Goal: Information Seeking & Learning: Learn about a topic

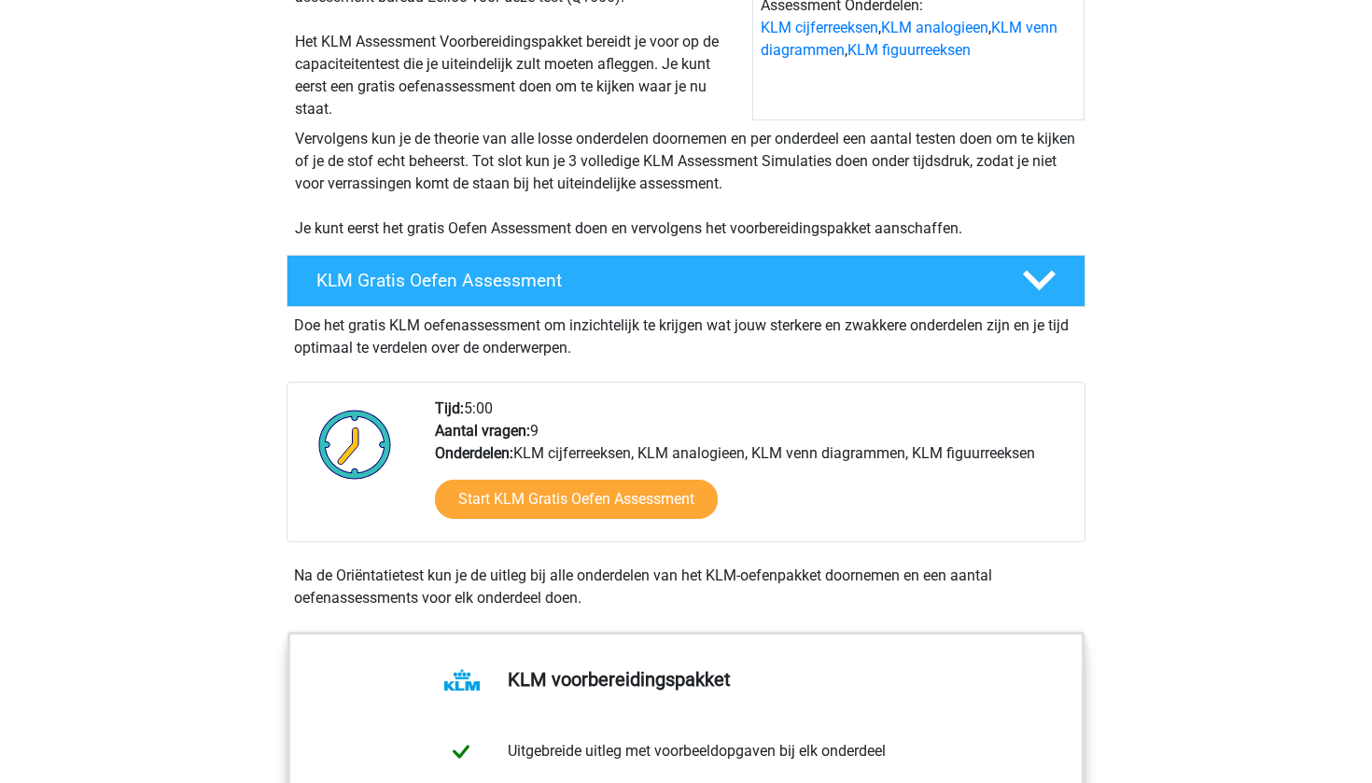
scroll to position [293, 0]
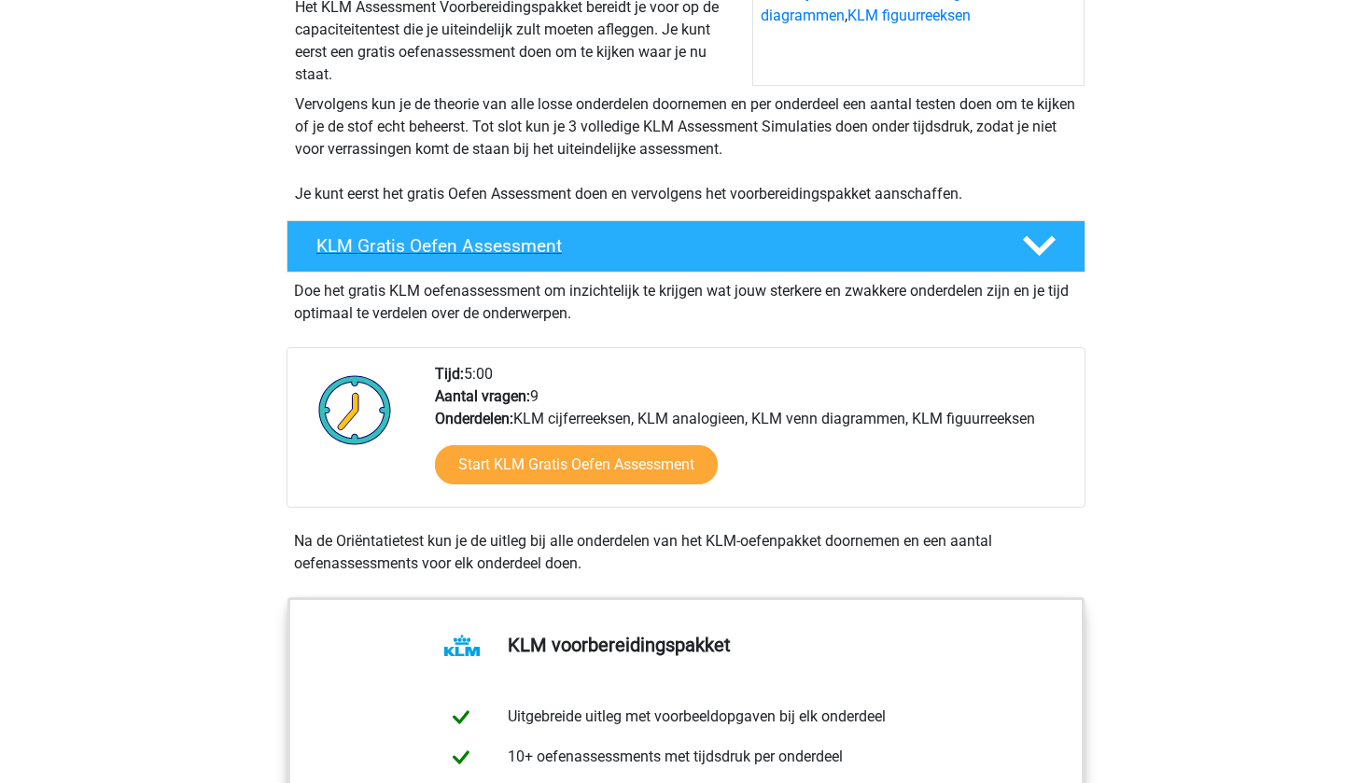
click at [704, 253] on h4 "KLM Gratis Oefen Assessment" at bounding box center [654, 245] width 676 height 21
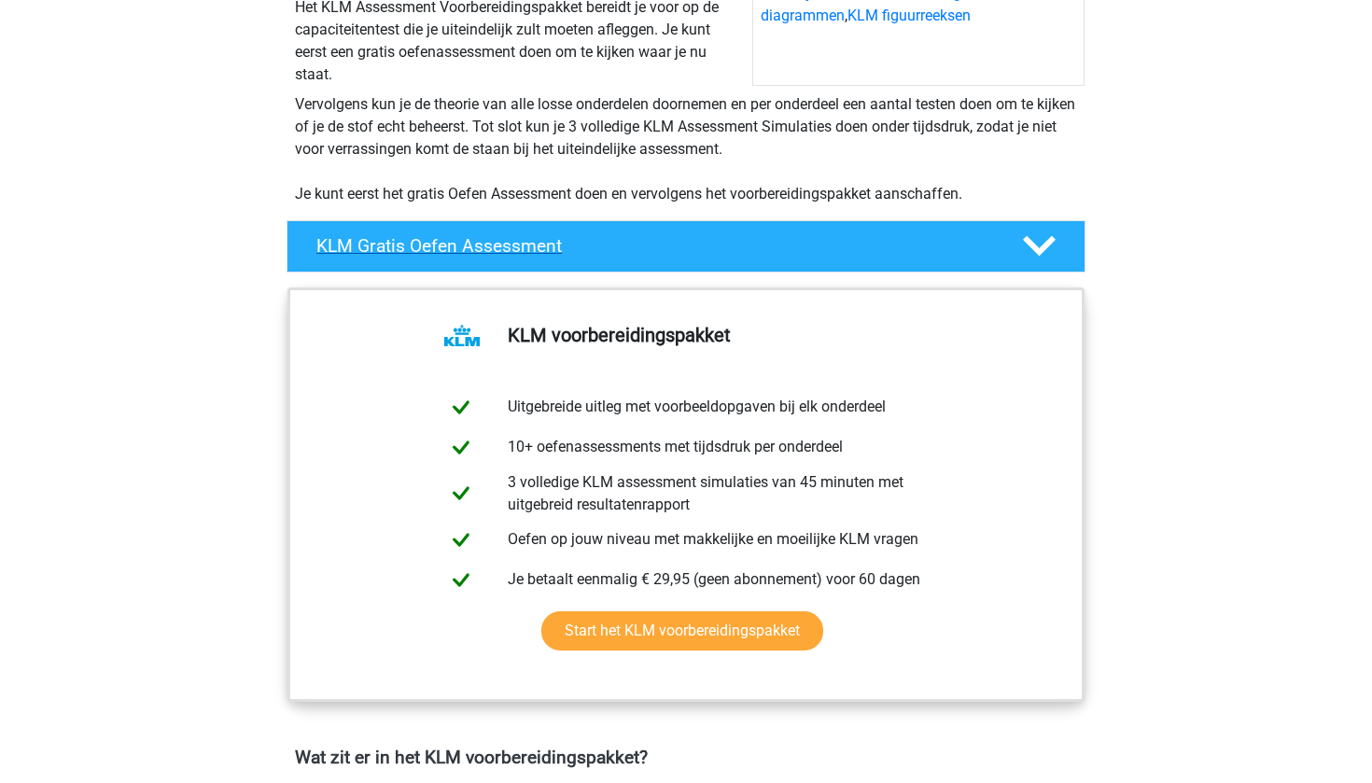
click at [704, 253] on h4 "KLM Gratis Oefen Assessment" at bounding box center [654, 245] width 676 height 21
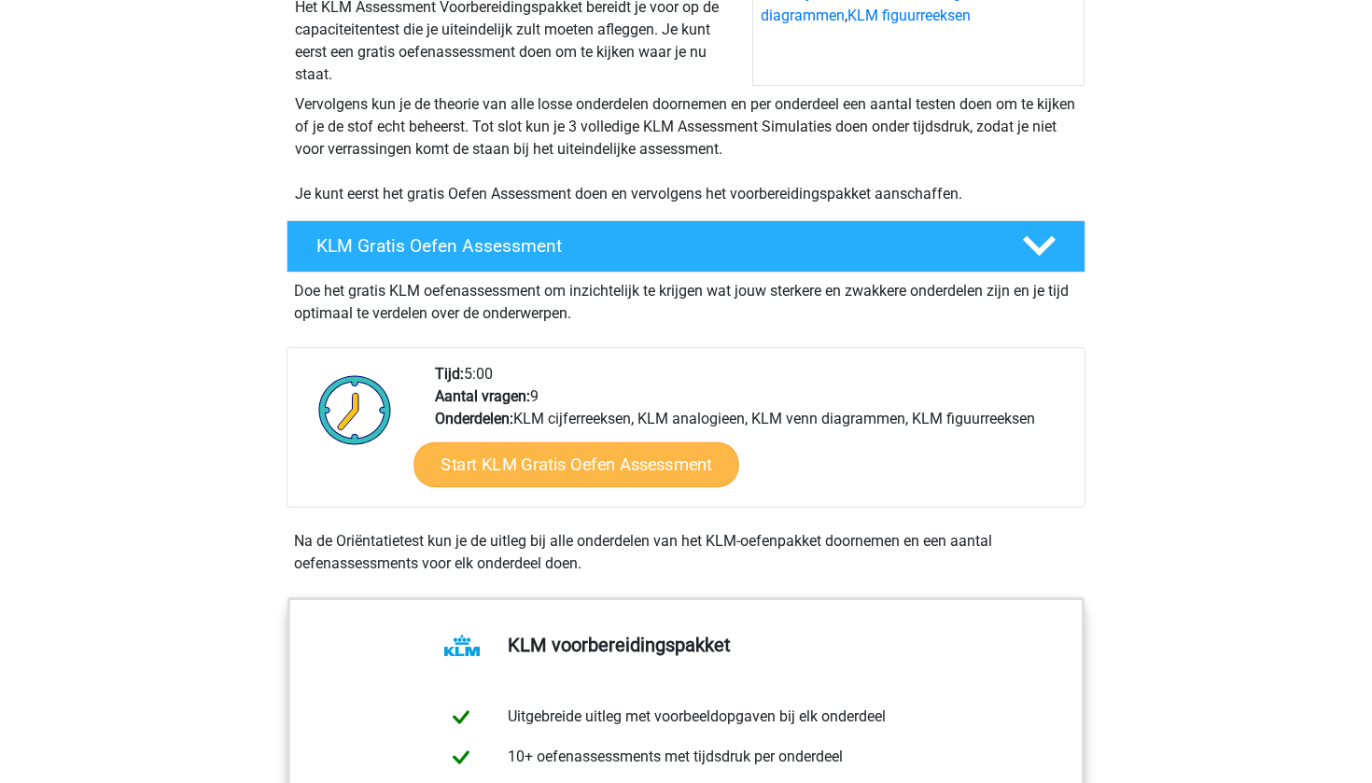
click at [540, 467] on link "Start KLM Gratis Oefen Assessment" at bounding box center [575, 463] width 325 height 45
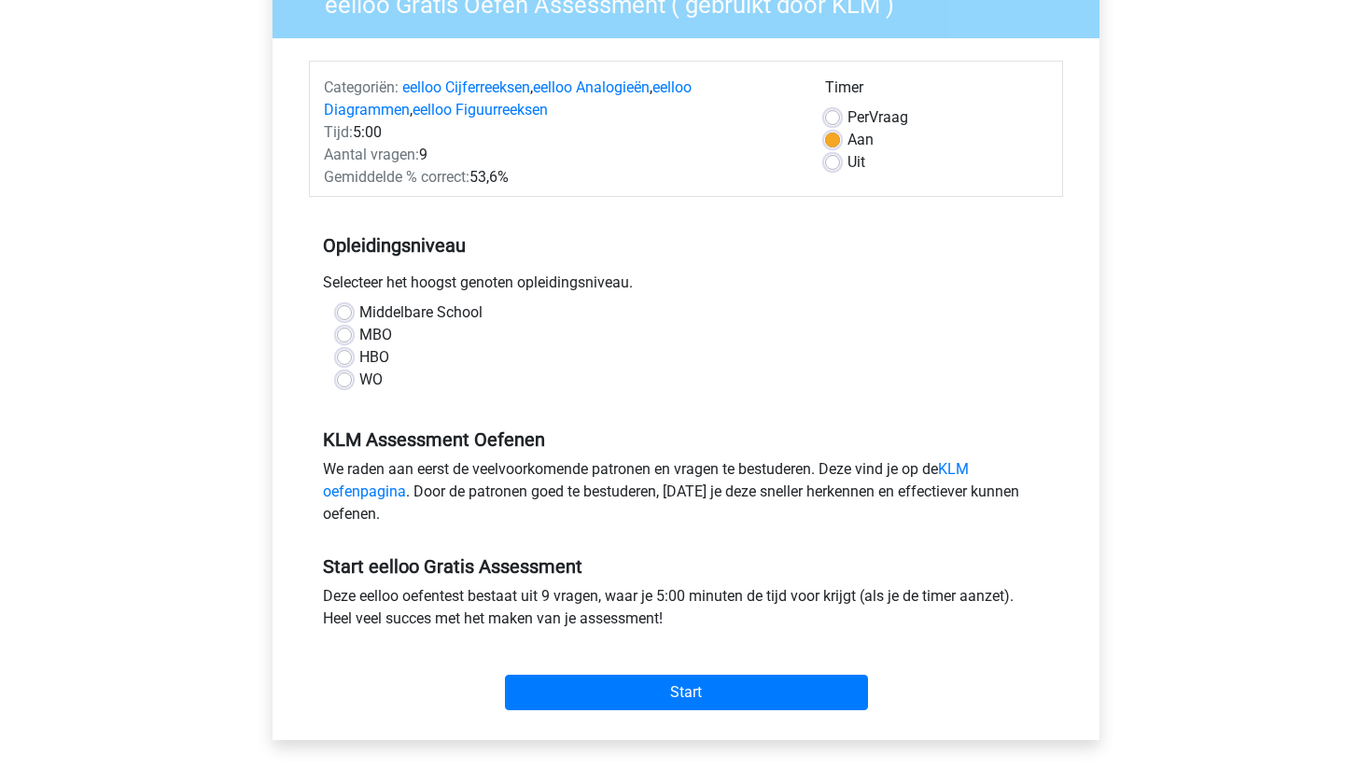
scroll to position [184, 0]
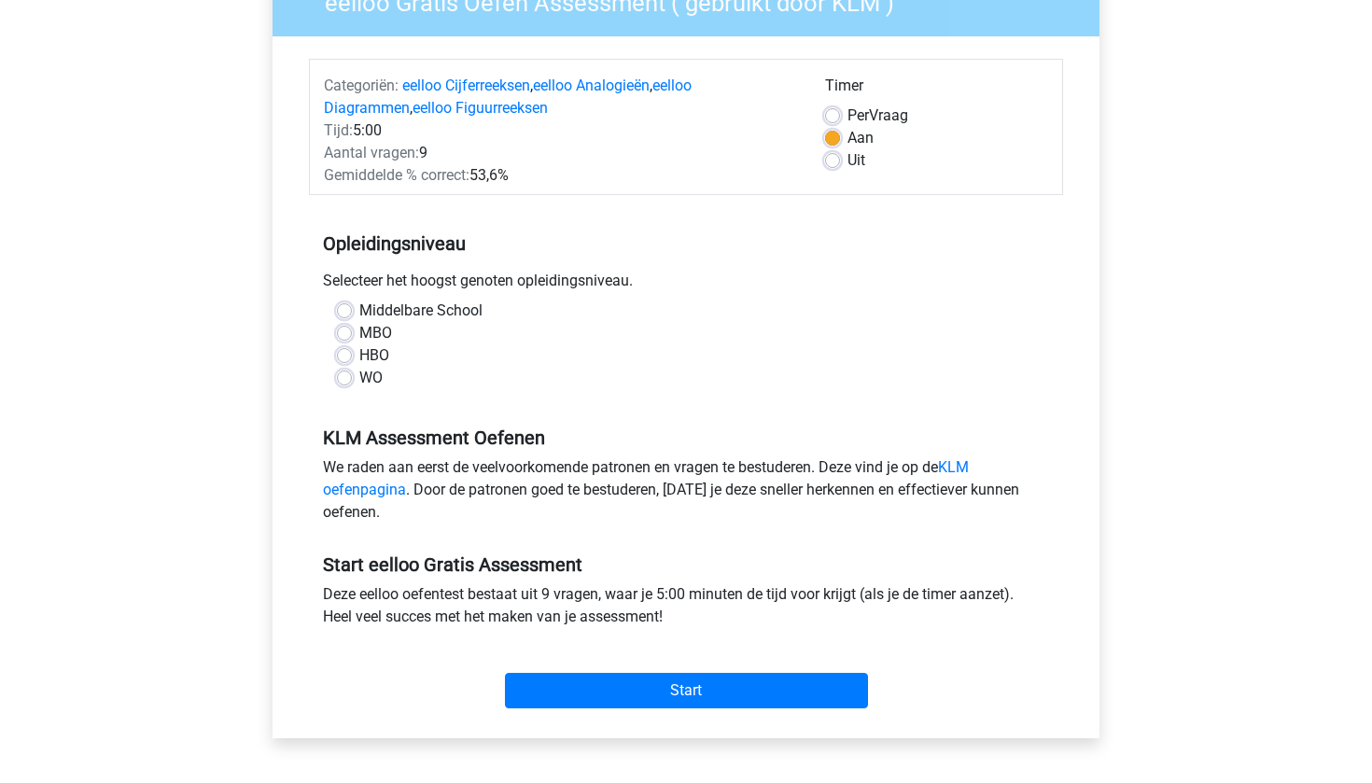
click at [359, 356] on label "HBO" at bounding box center [374, 355] width 30 height 22
click at [347, 356] on input "HBO" at bounding box center [344, 353] width 15 height 19
radio input "true"
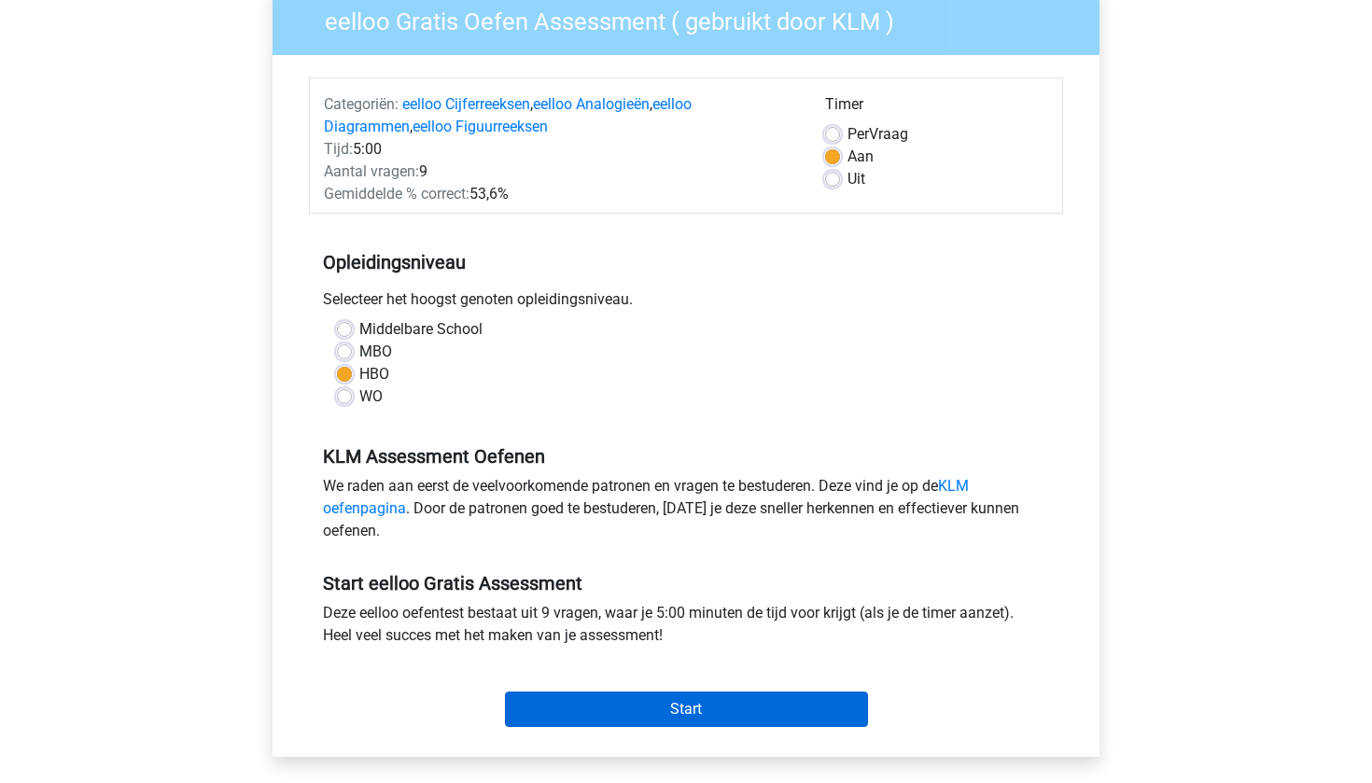
scroll to position [163, 0]
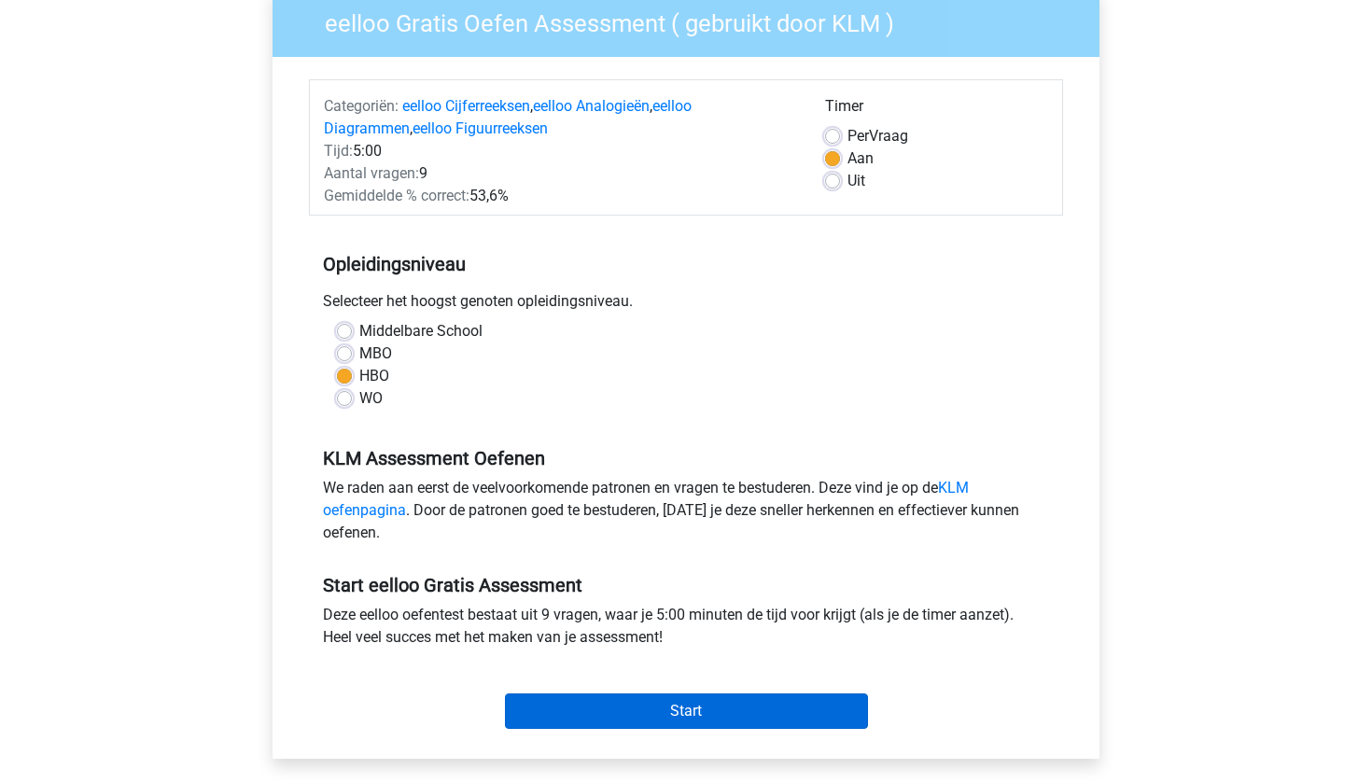
click at [678, 719] on input "Start" at bounding box center [686, 710] width 363 height 35
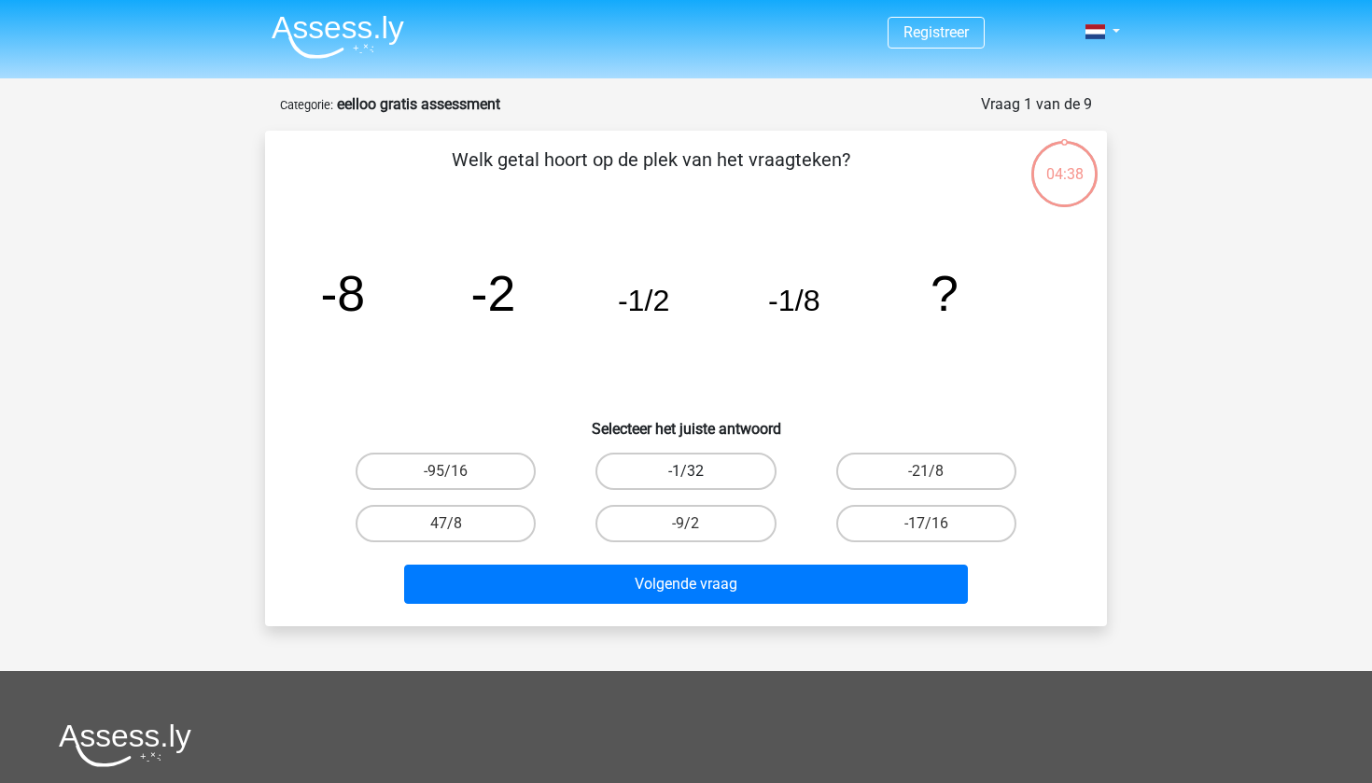
click at [671, 475] on label "-1/32" at bounding box center [685, 471] width 180 height 37
click at [686, 475] on input "-1/32" at bounding box center [692, 477] width 12 height 12
radio input "true"
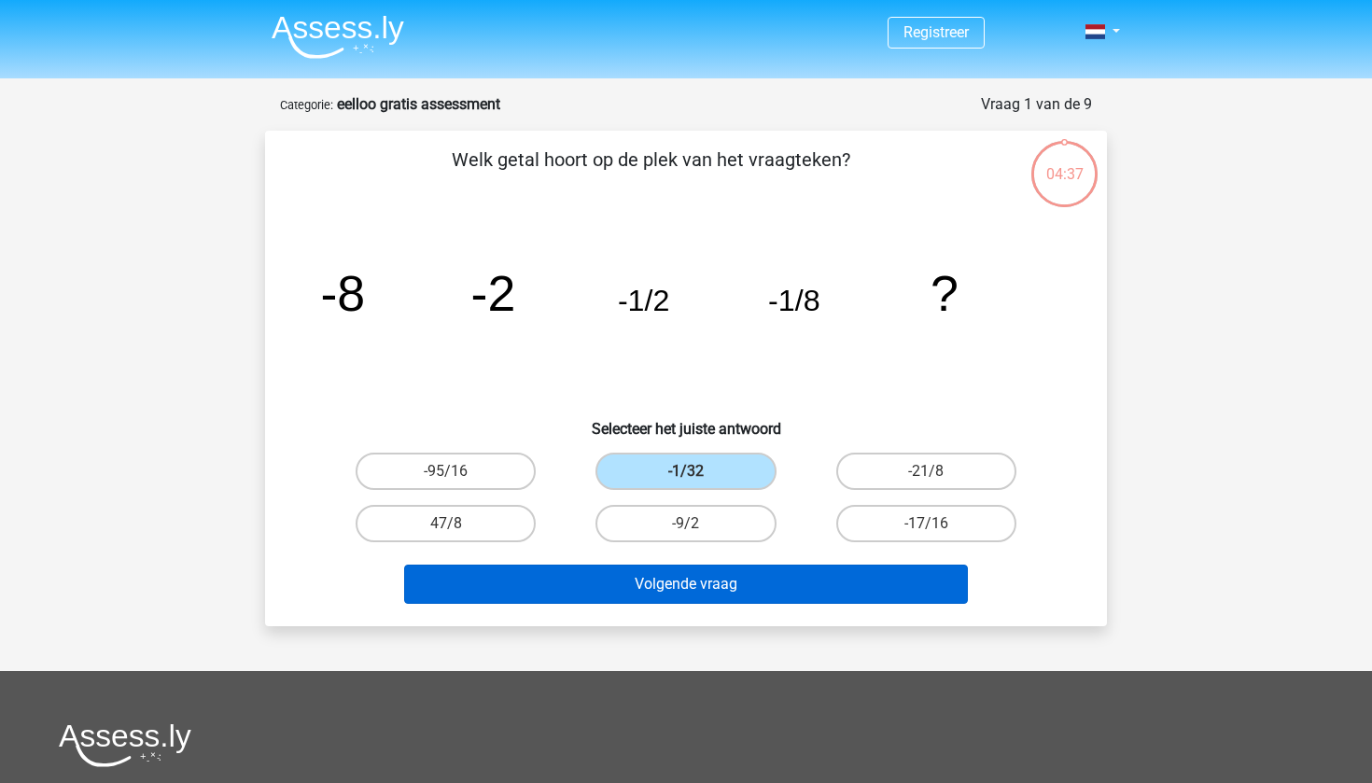
click at [674, 573] on button "Volgende vraag" at bounding box center [686, 584] width 565 height 39
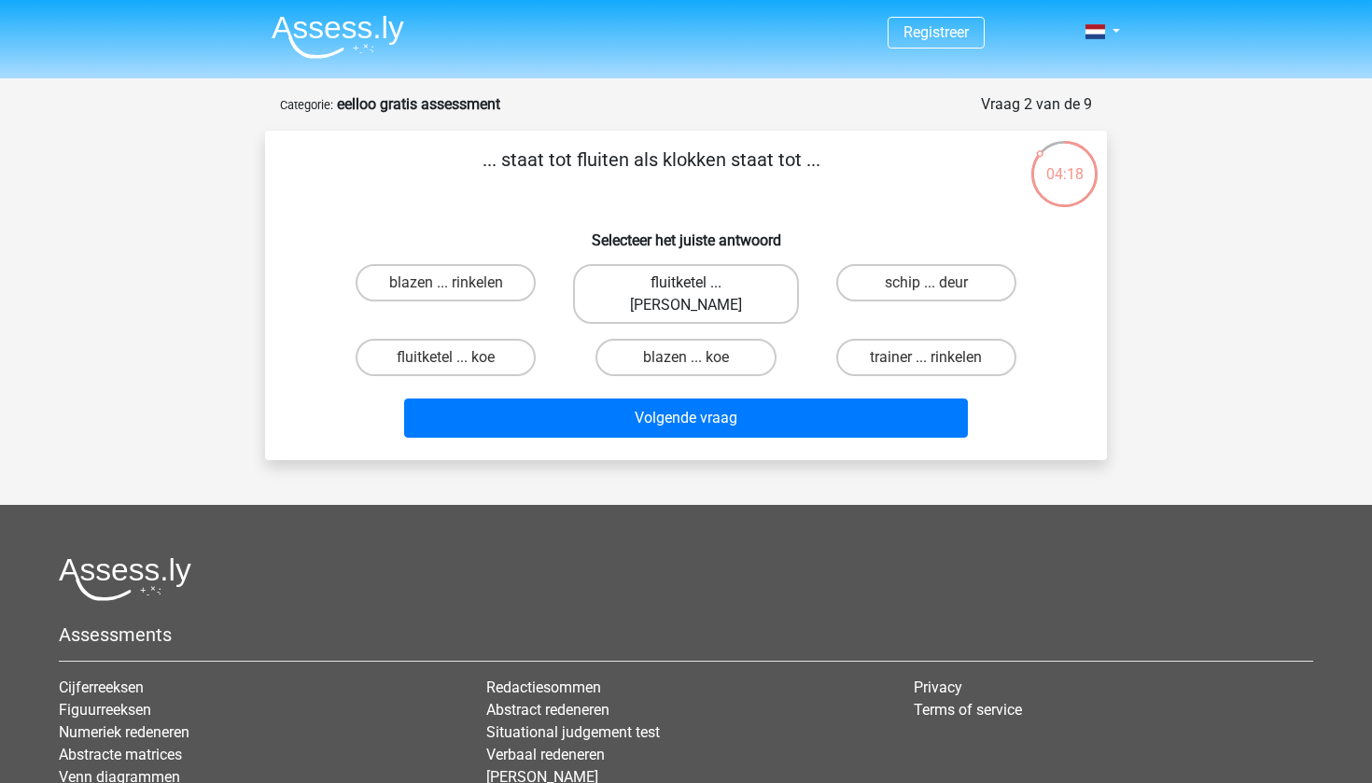
click at [715, 287] on label "fluitketel ... luiden" at bounding box center [685, 294] width 225 height 60
click at [698, 287] on input "fluitketel ... luiden" at bounding box center [692, 289] width 12 height 12
radio input "true"
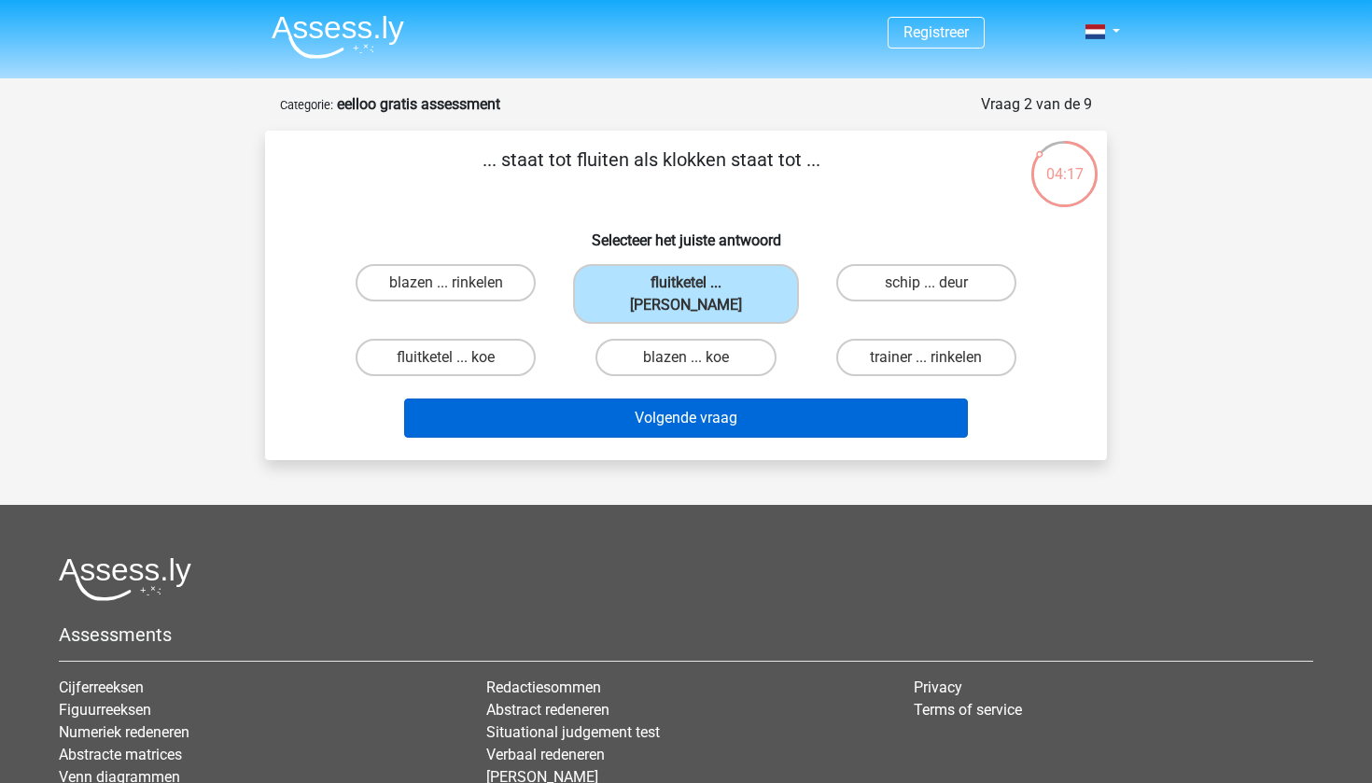
click at [692, 399] on button "Volgende vraag" at bounding box center [686, 418] width 565 height 39
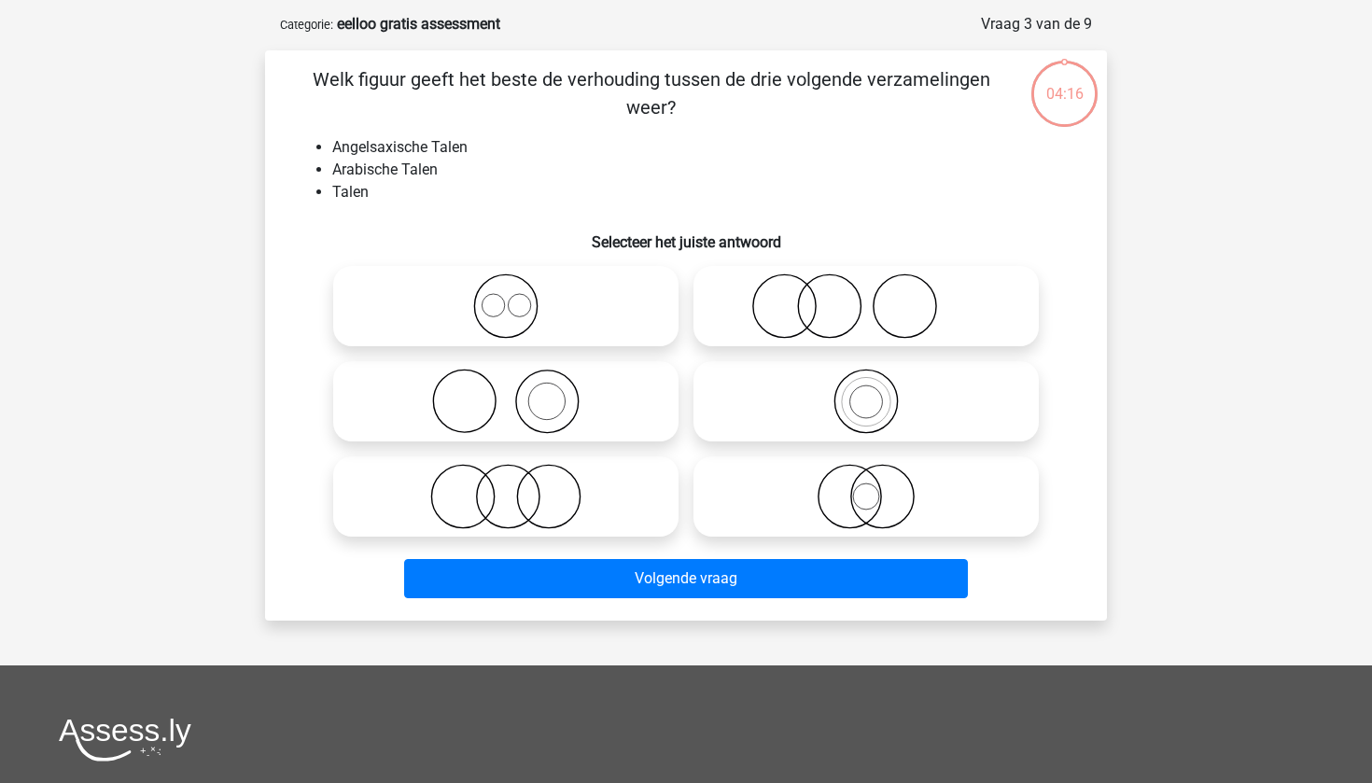
scroll to position [73, 0]
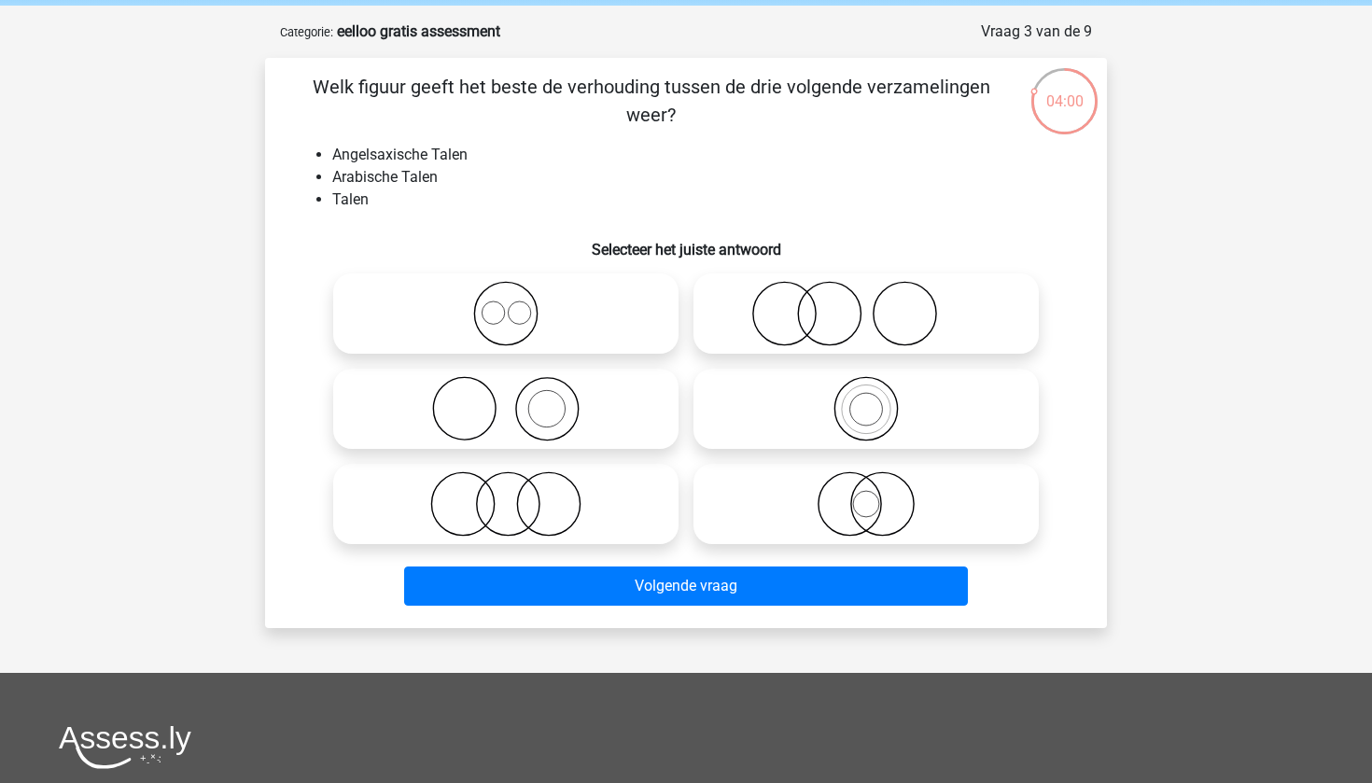
click at [552, 316] on icon at bounding box center [506, 313] width 330 height 65
click at [518, 304] on input "radio" at bounding box center [512, 298] width 12 height 12
radio input "true"
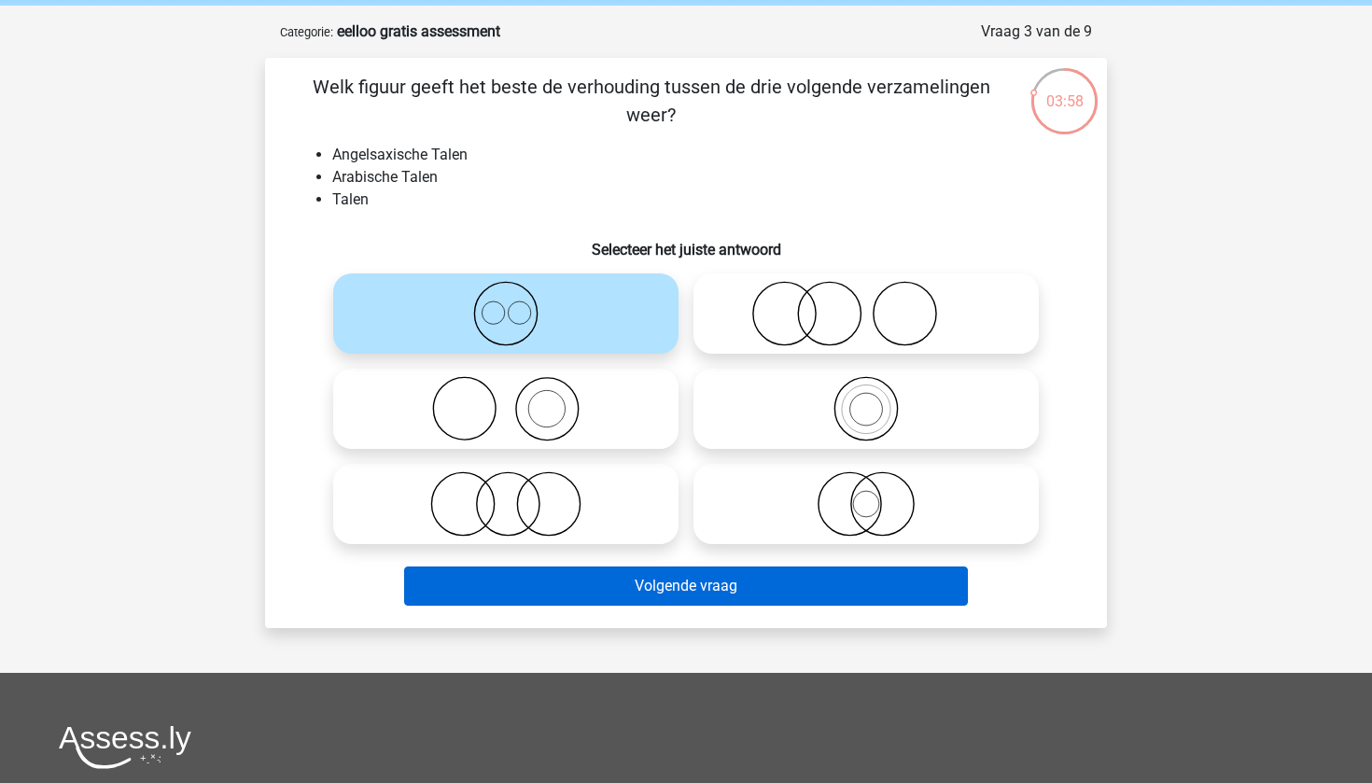
click at [741, 589] on button "Volgende vraag" at bounding box center [686, 586] width 565 height 39
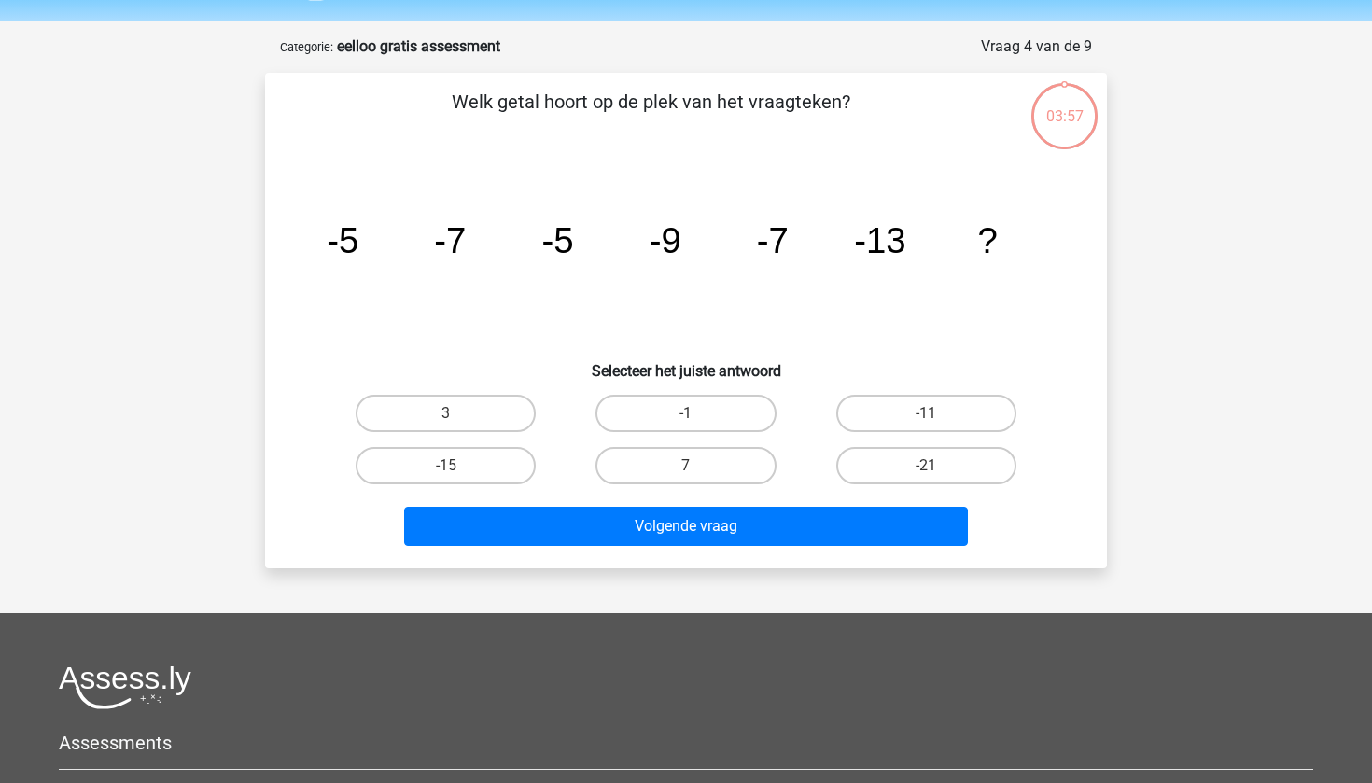
scroll to position [54, 0]
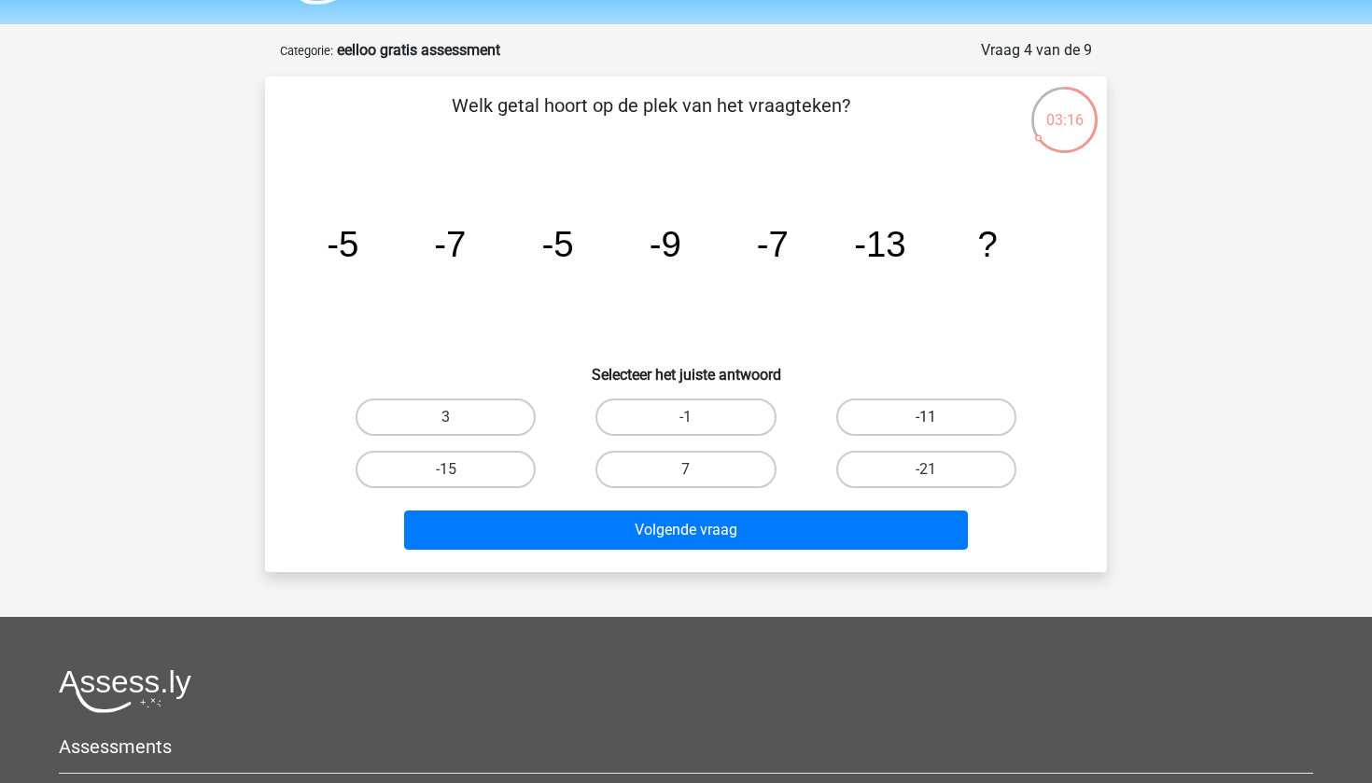
click at [943, 405] on label "-11" at bounding box center [926, 417] width 180 height 37
click at [938, 417] on input "-11" at bounding box center [932, 423] width 12 height 12
radio input "true"
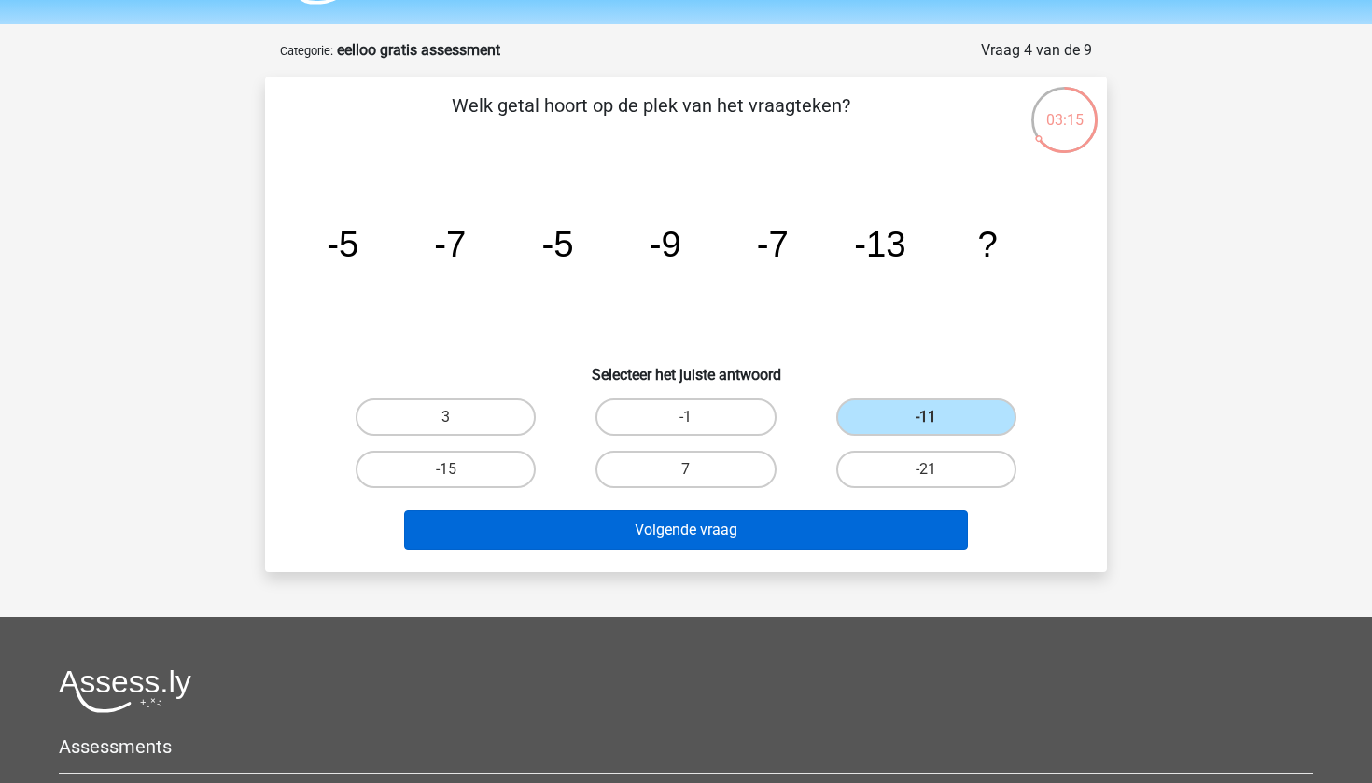
click at [748, 546] on button "Volgende vraag" at bounding box center [686, 530] width 565 height 39
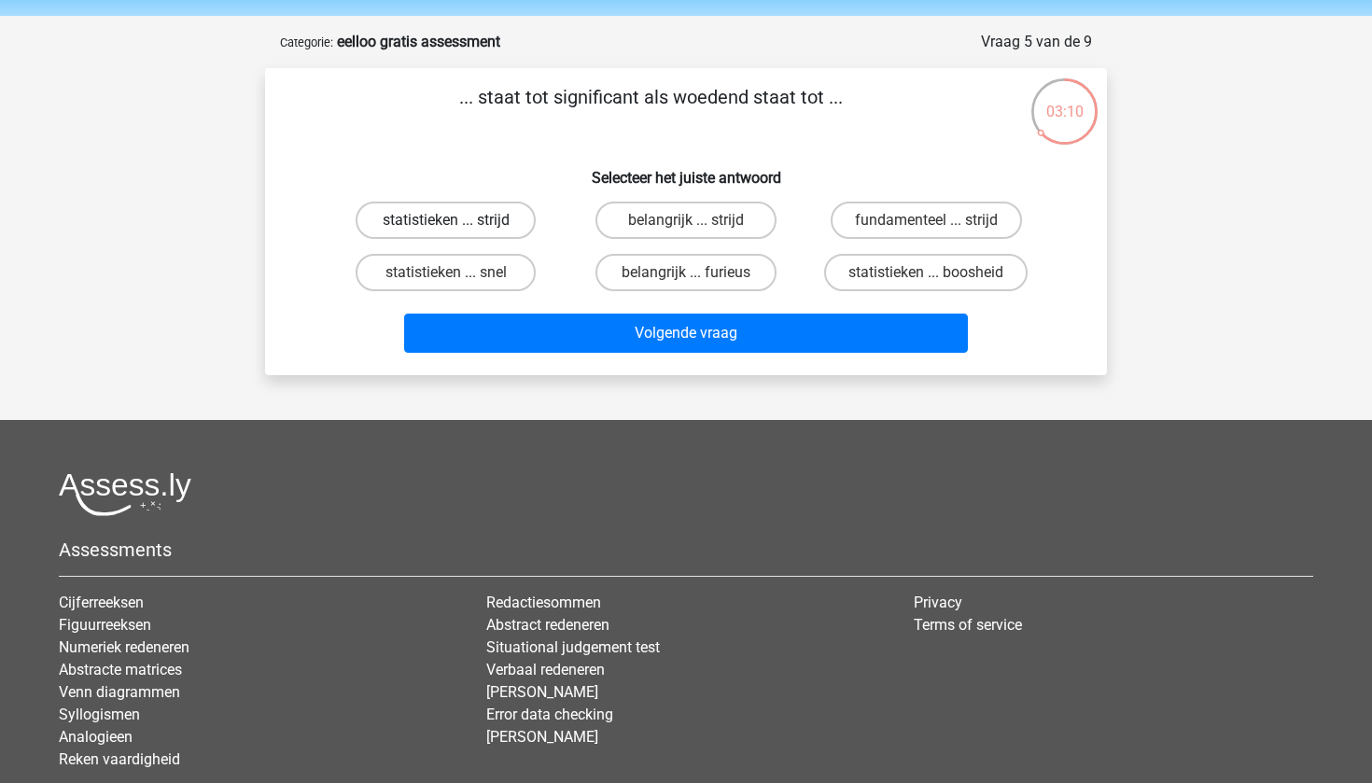
scroll to position [51, 0]
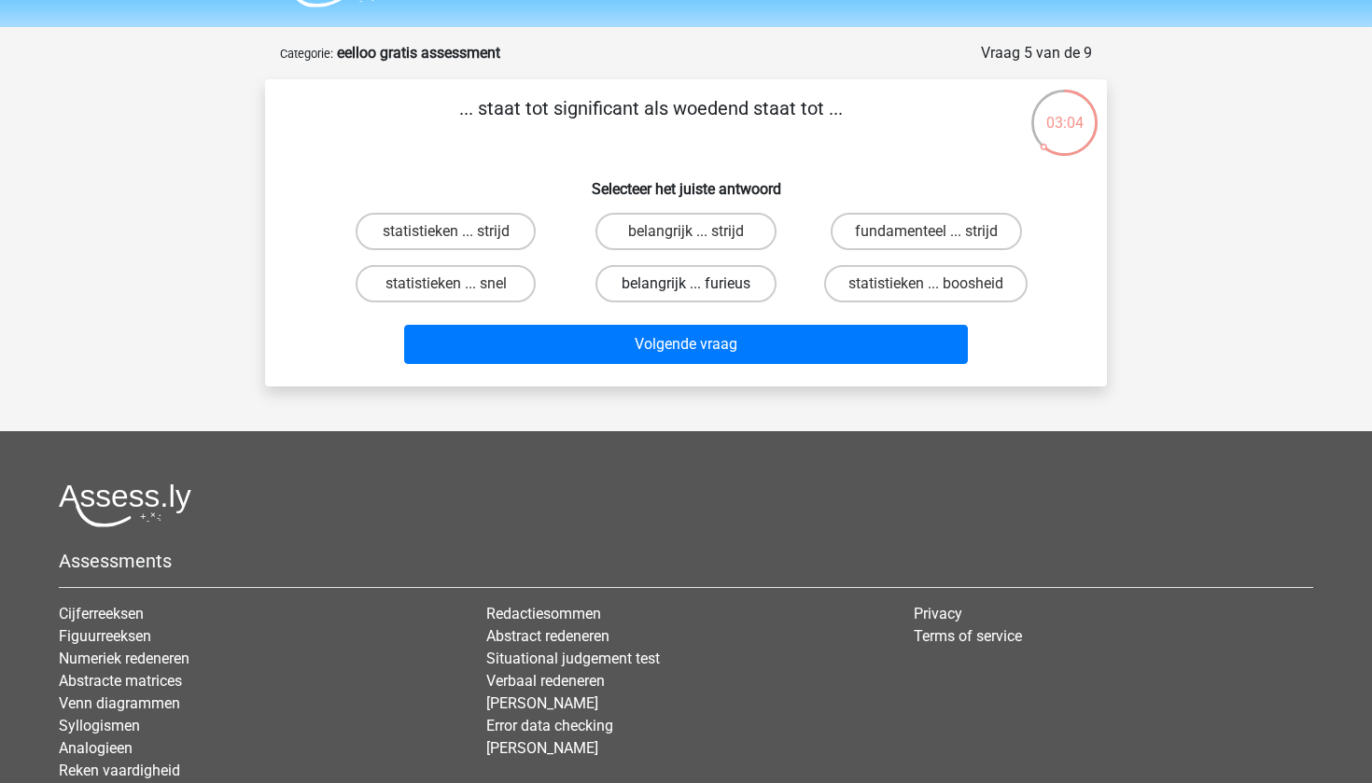
click at [711, 280] on label "belangrijk ... furieus" at bounding box center [685, 283] width 180 height 37
click at [698, 284] on input "belangrijk ... furieus" at bounding box center [692, 290] width 12 height 12
radio input "true"
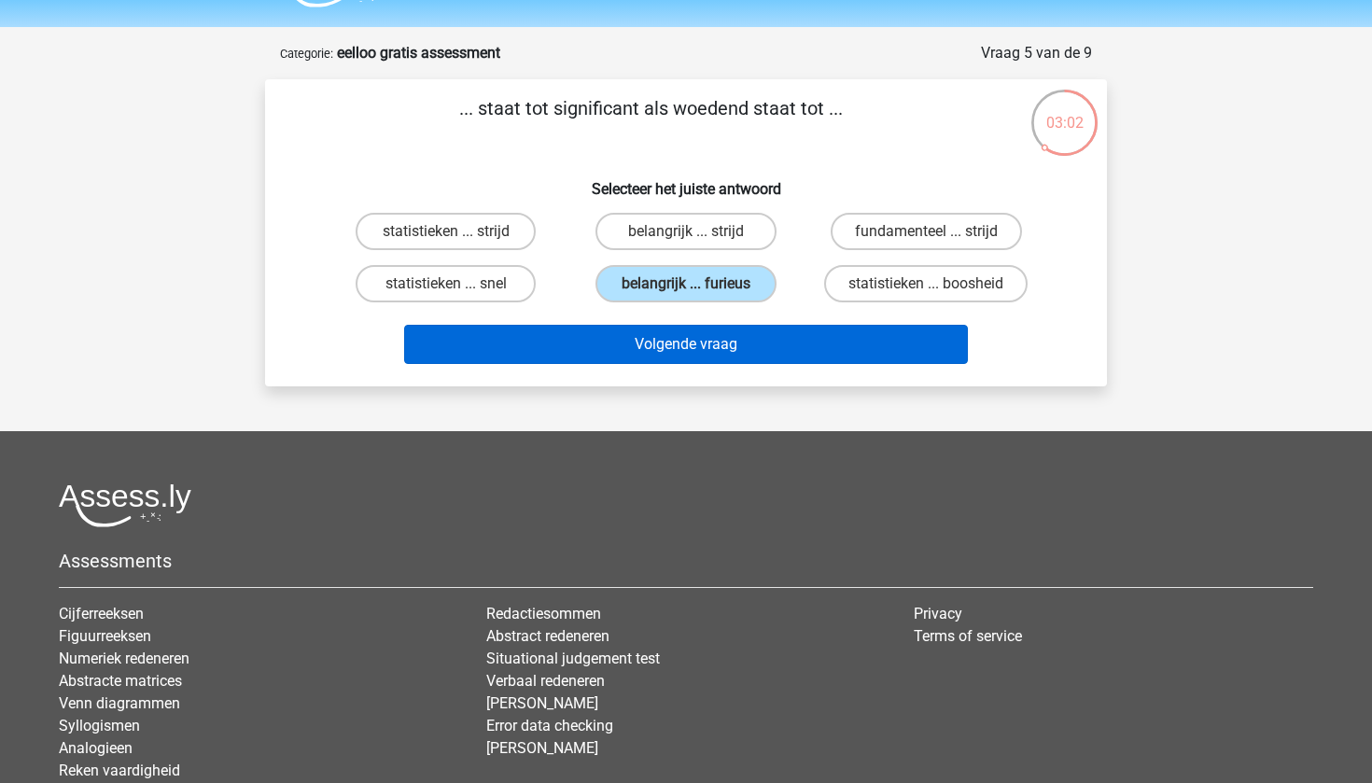
click at [859, 342] on button "Volgende vraag" at bounding box center [686, 344] width 565 height 39
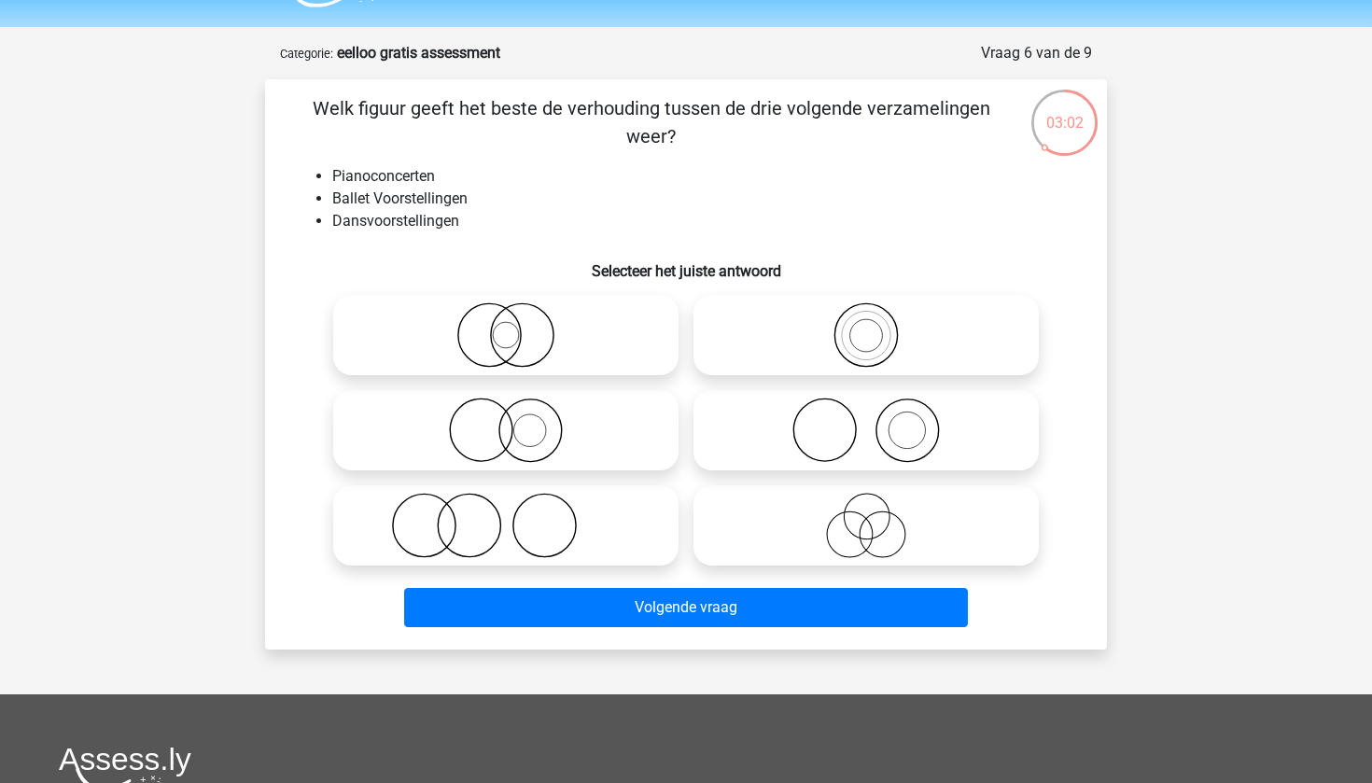
scroll to position [93, 0]
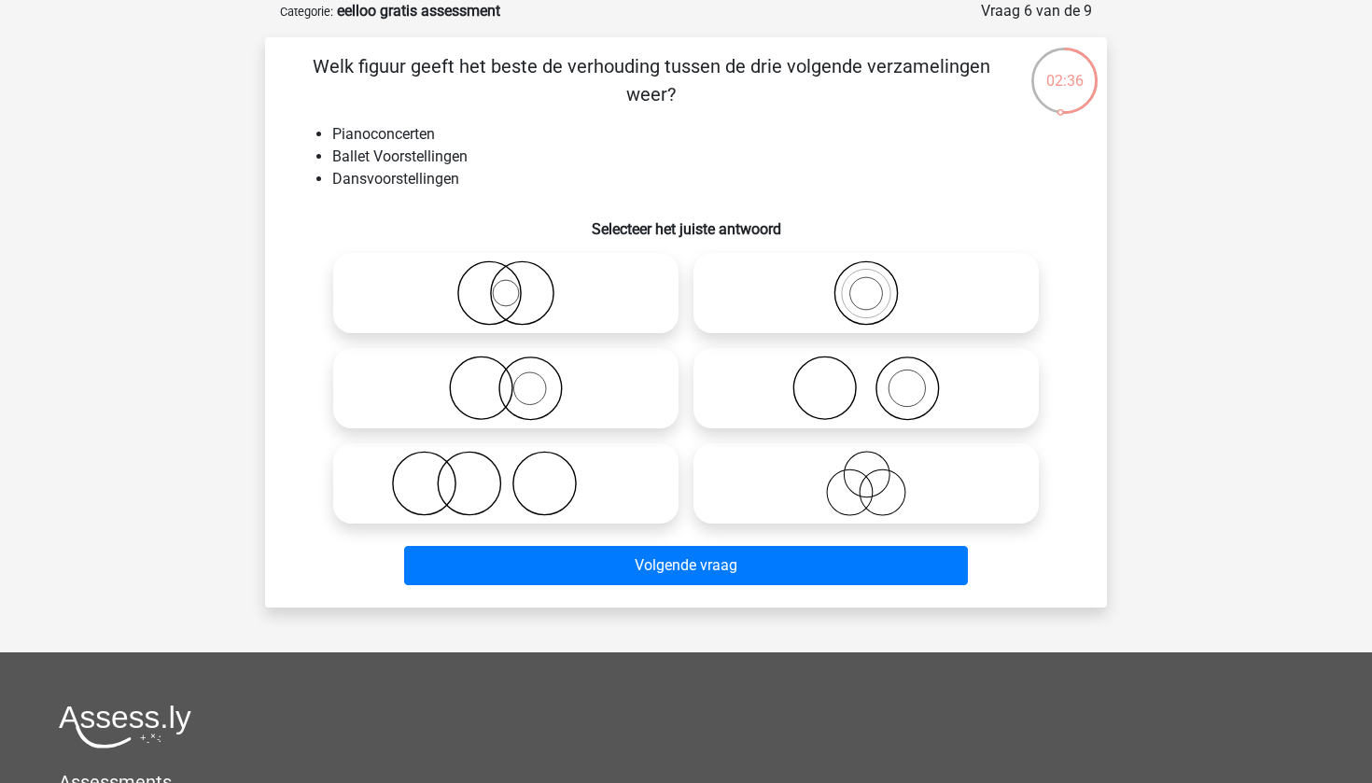
click at [557, 485] on icon at bounding box center [506, 483] width 330 height 65
click at [518, 474] on input "radio" at bounding box center [512, 468] width 12 height 12
radio input "true"
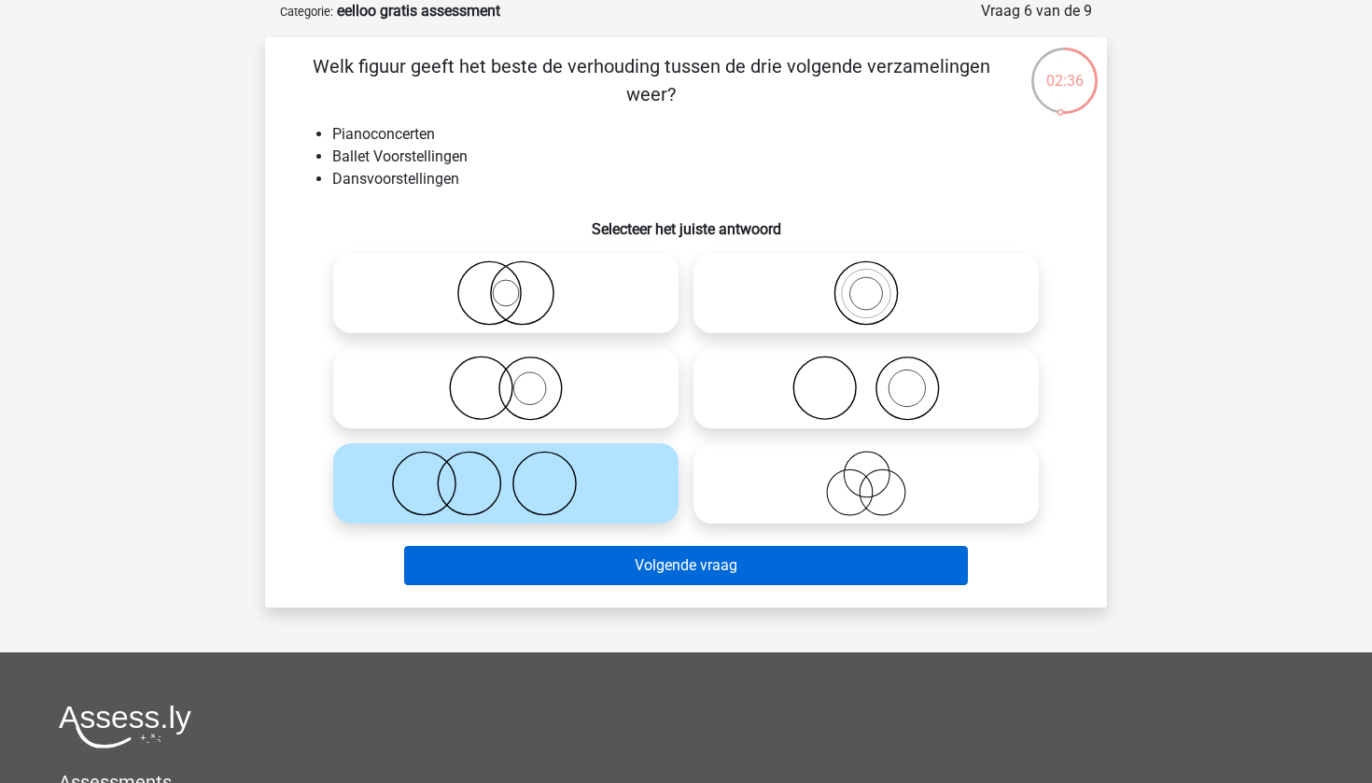
click at [622, 558] on button "Volgende vraag" at bounding box center [686, 565] width 565 height 39
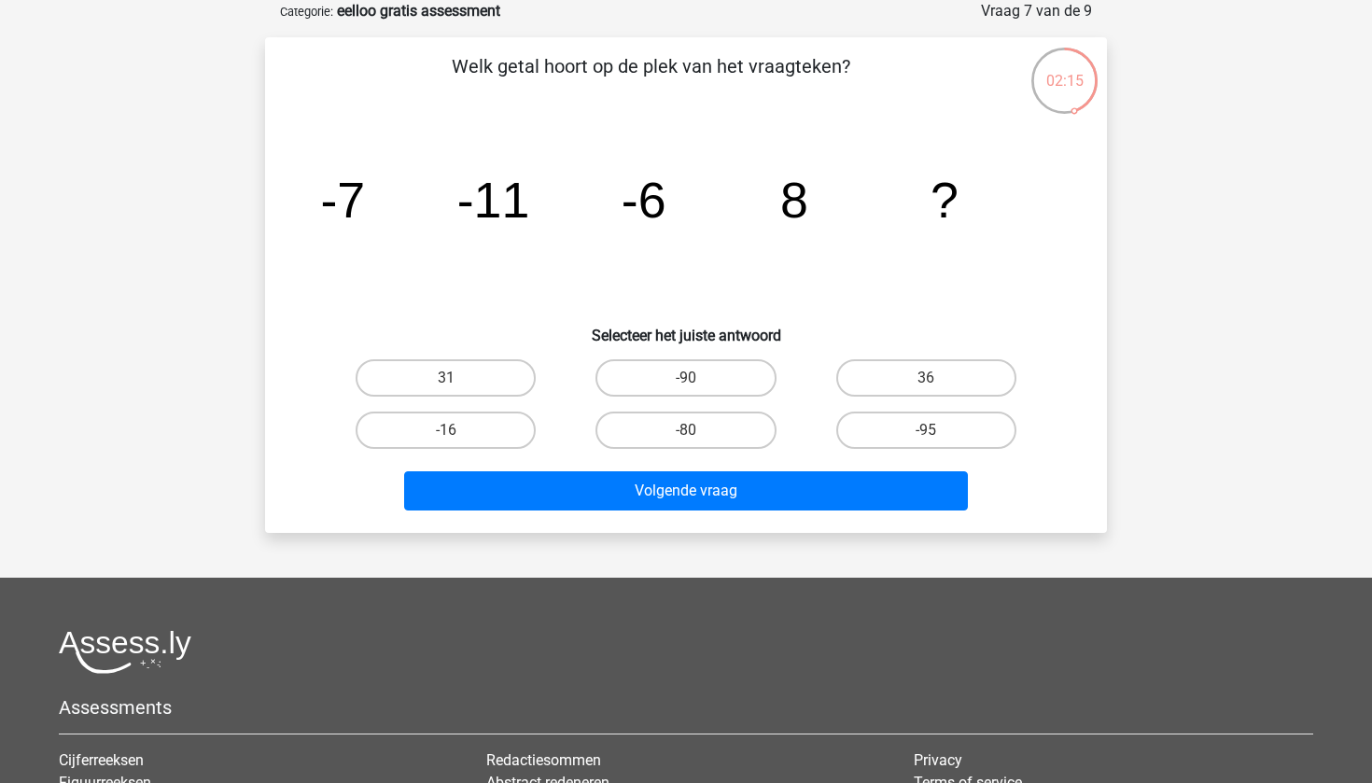
click at [453, 380] on input "31" at bounding box center [452, 384] width 12 height 12
radio input "true"
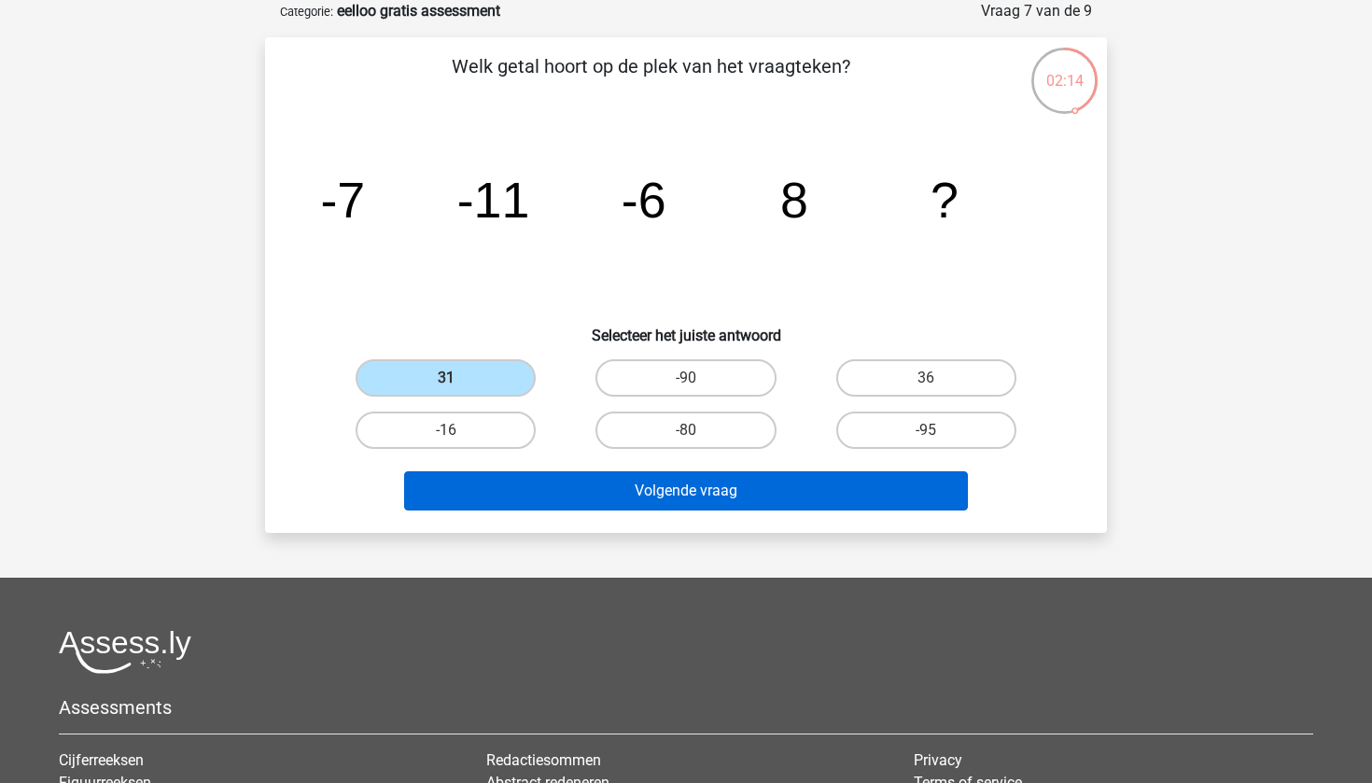
click at [592, 488] on button "Volgende vraag" at bounding box center [686, 490] width 565 height 39
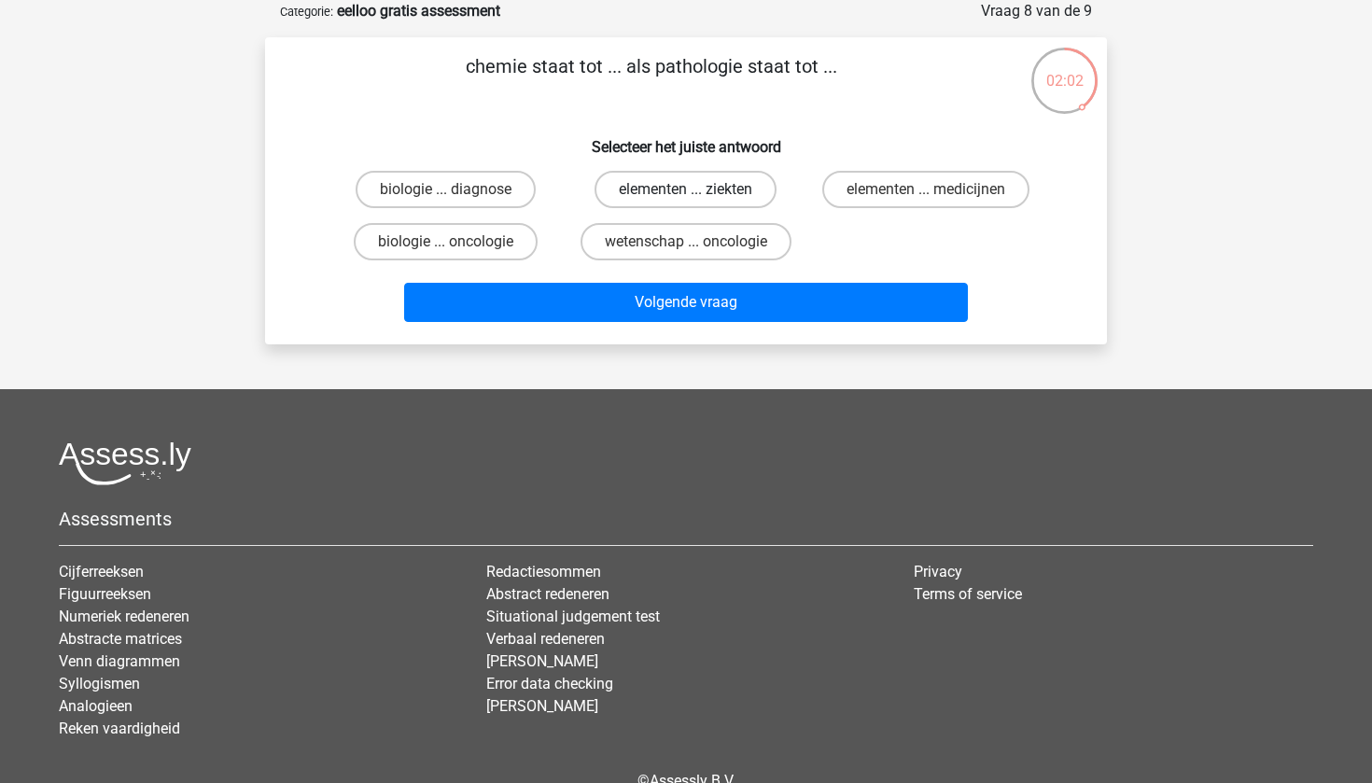
click at [710, 192] on label "elementen ... ziekten" at bounding box center [686, 189] width 182 height 37
click at [698, 192] on input "elementen ... ziekten" at bounding box center [692, 195] width 12 height 12
radio input "true"
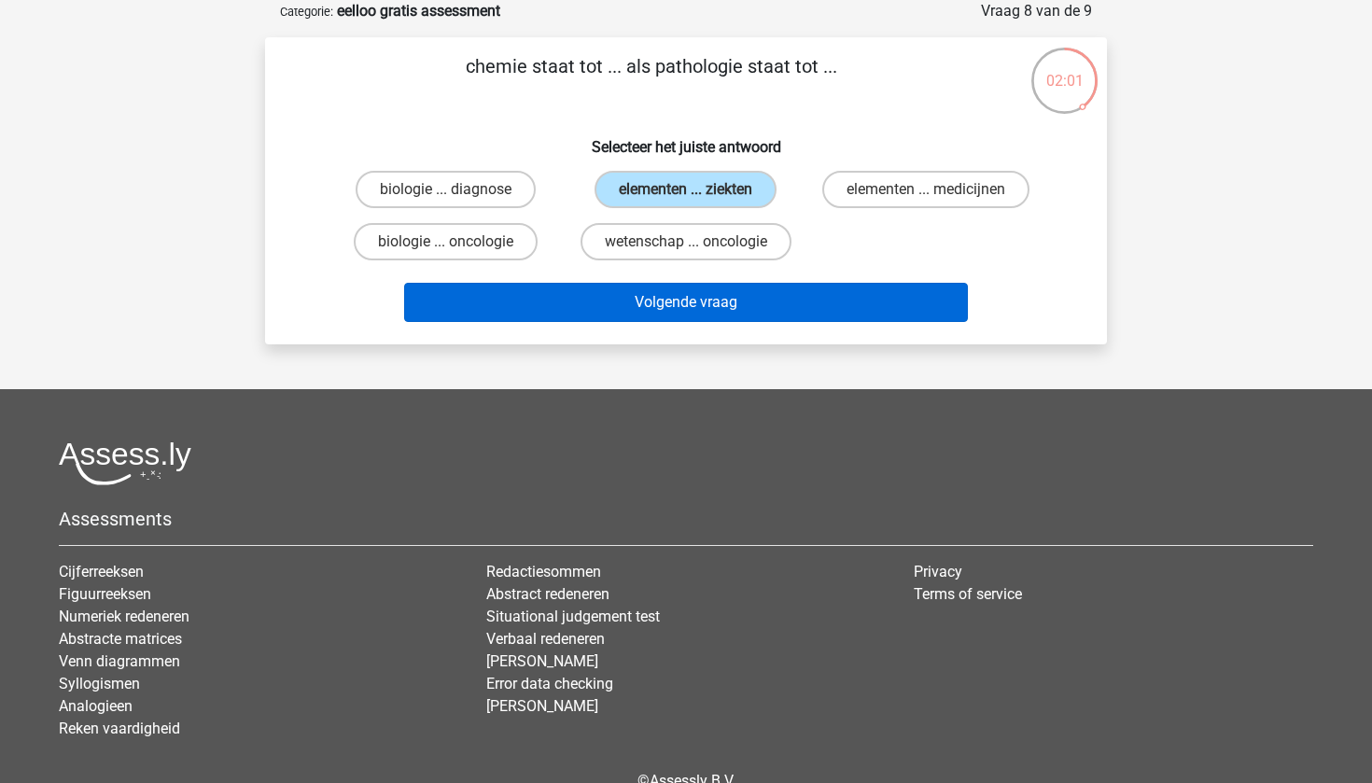
click at [694, 308] on button "Volgende vraag" at bounding box center [686, 302] width 565 height 39
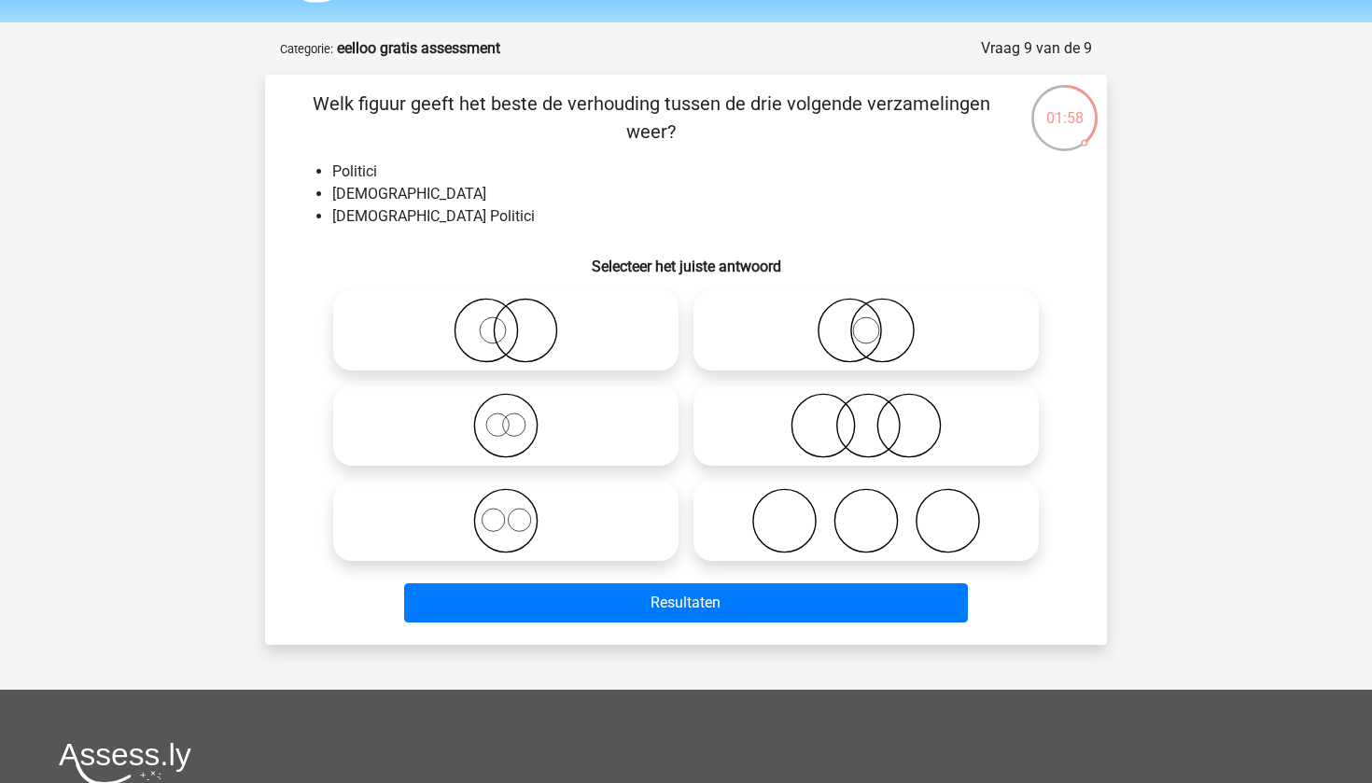
scroll to position [49, 0]
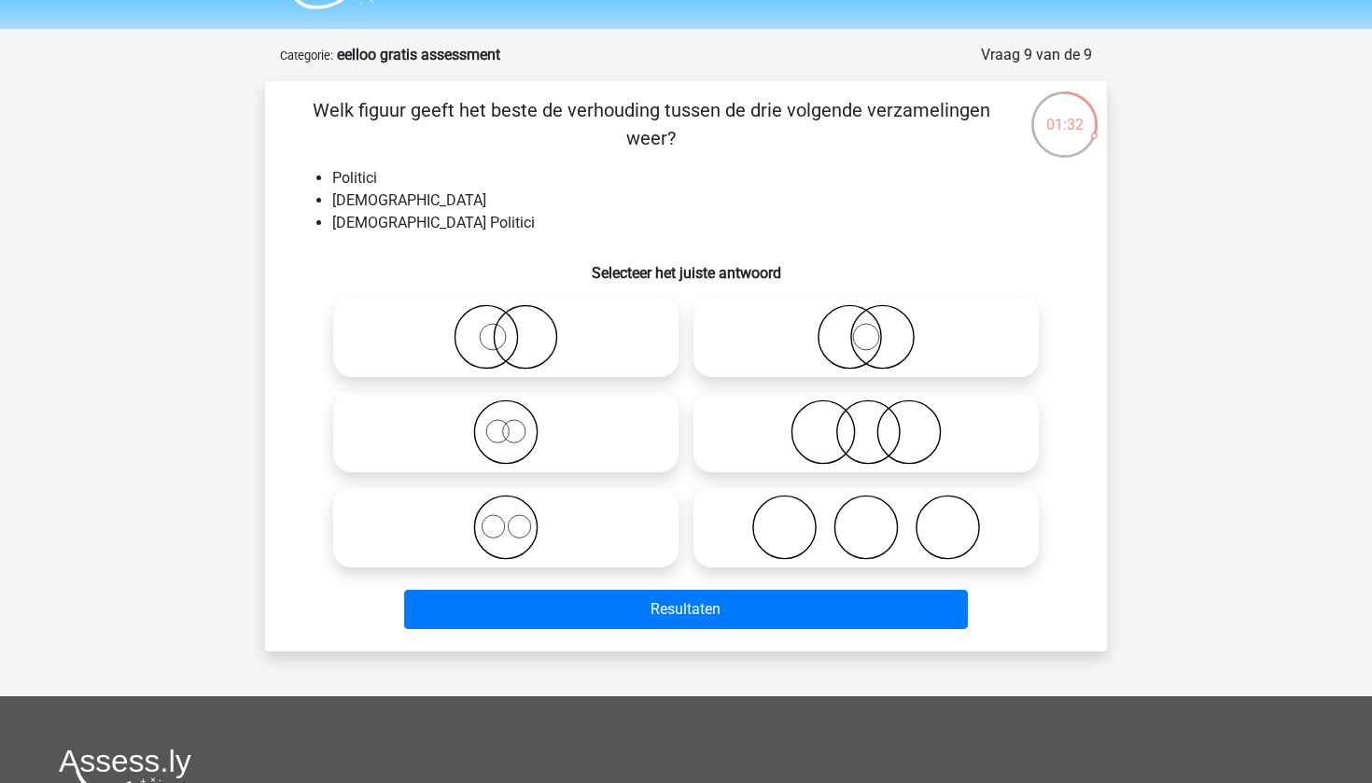
click at [480, 330] on icon at bounding box center [506, 336] width 330 height 65
click at [506, 328] on input "radio" at bounding box center [512, 321] width 12 height 12
radio input "true"
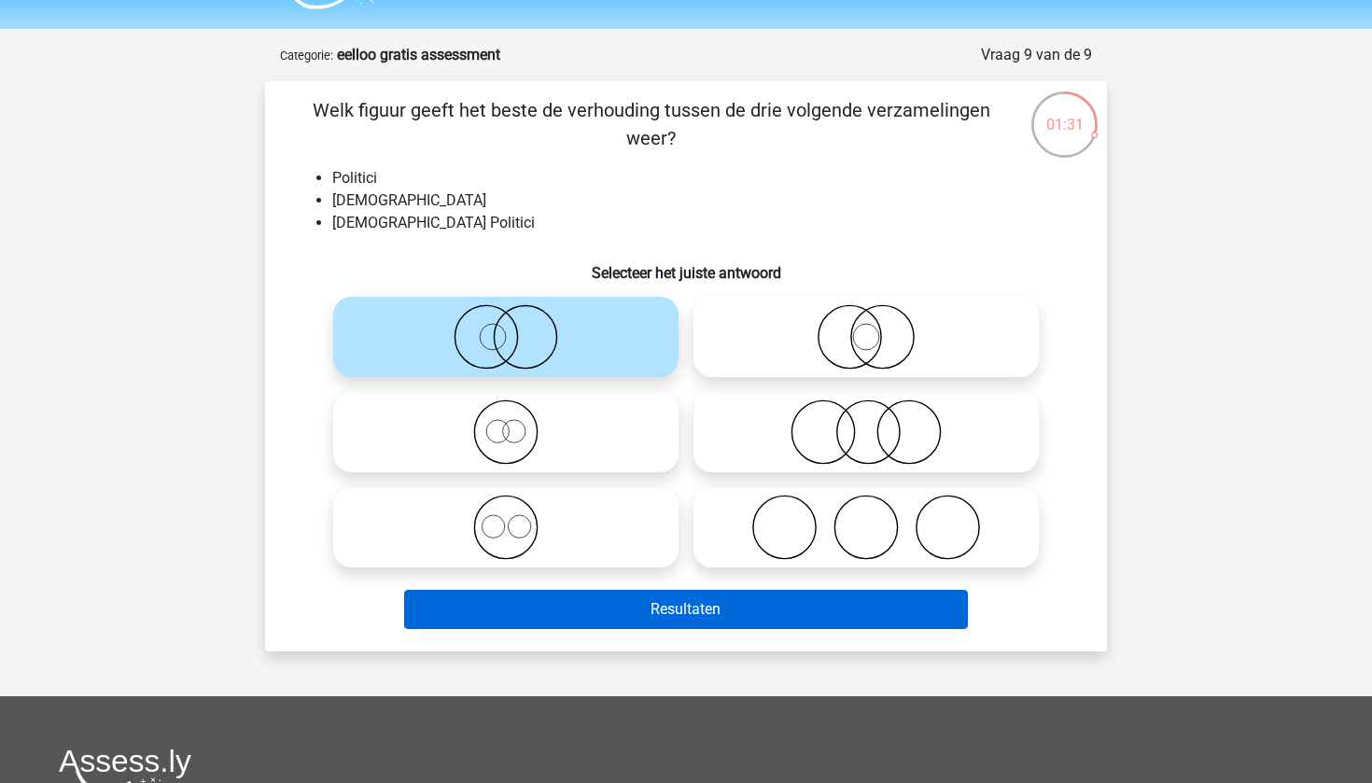
click at [666, 597] on button "Resultaten" at bounding box center [686, 609] width 565 height 39
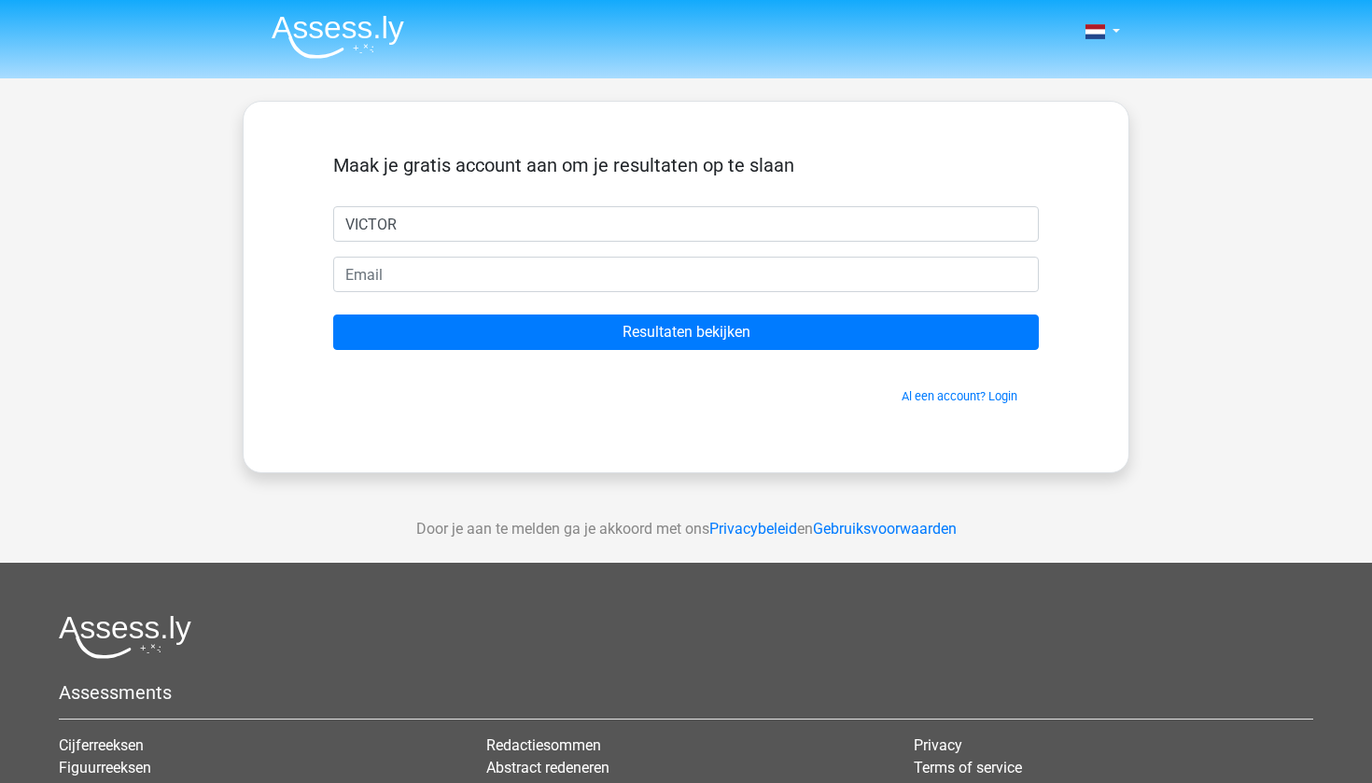
type input "VICTOR"
click at [547, 254] on form "Maak je gratis account aan om je resultaten op te slaan VICTOR Resultaten bekij…" at bounding box center [686, 279] width 706 height 251
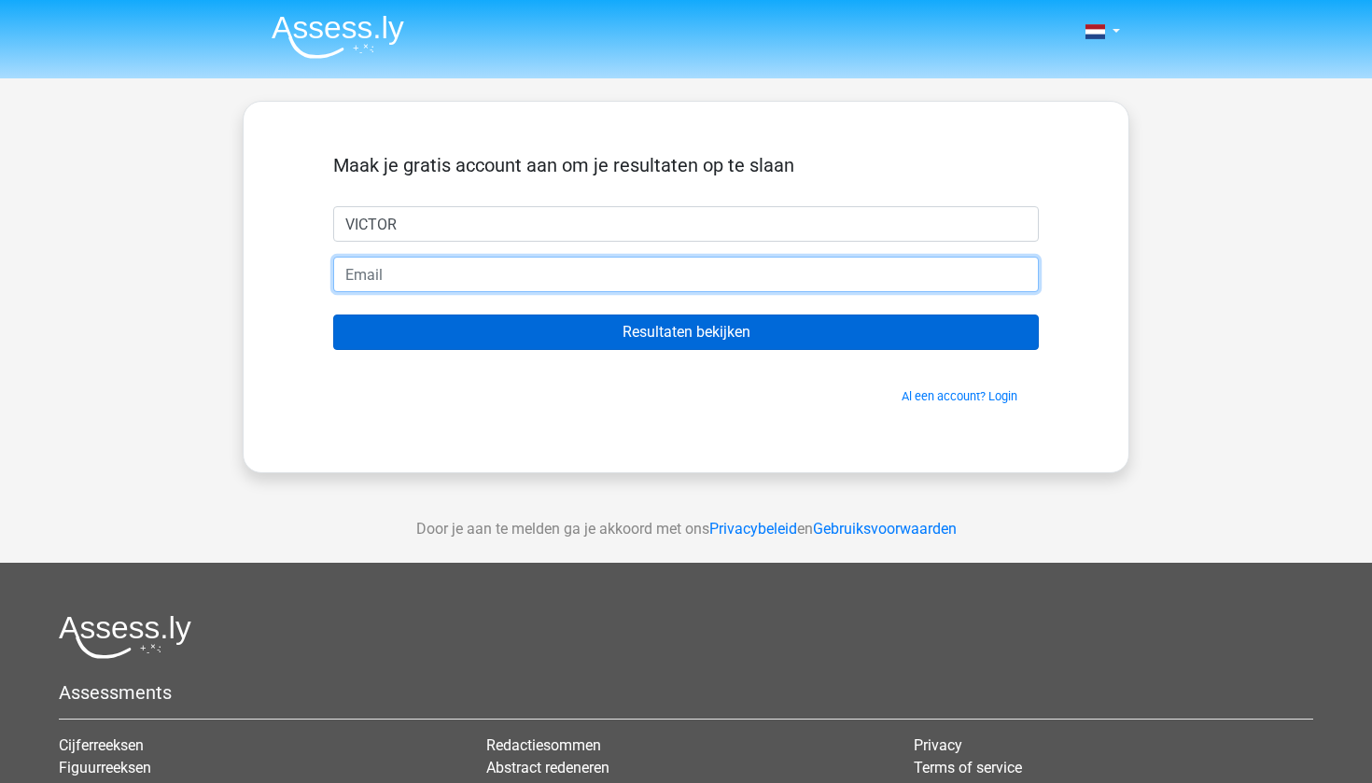
type input "victor.wallays@icloud.com"
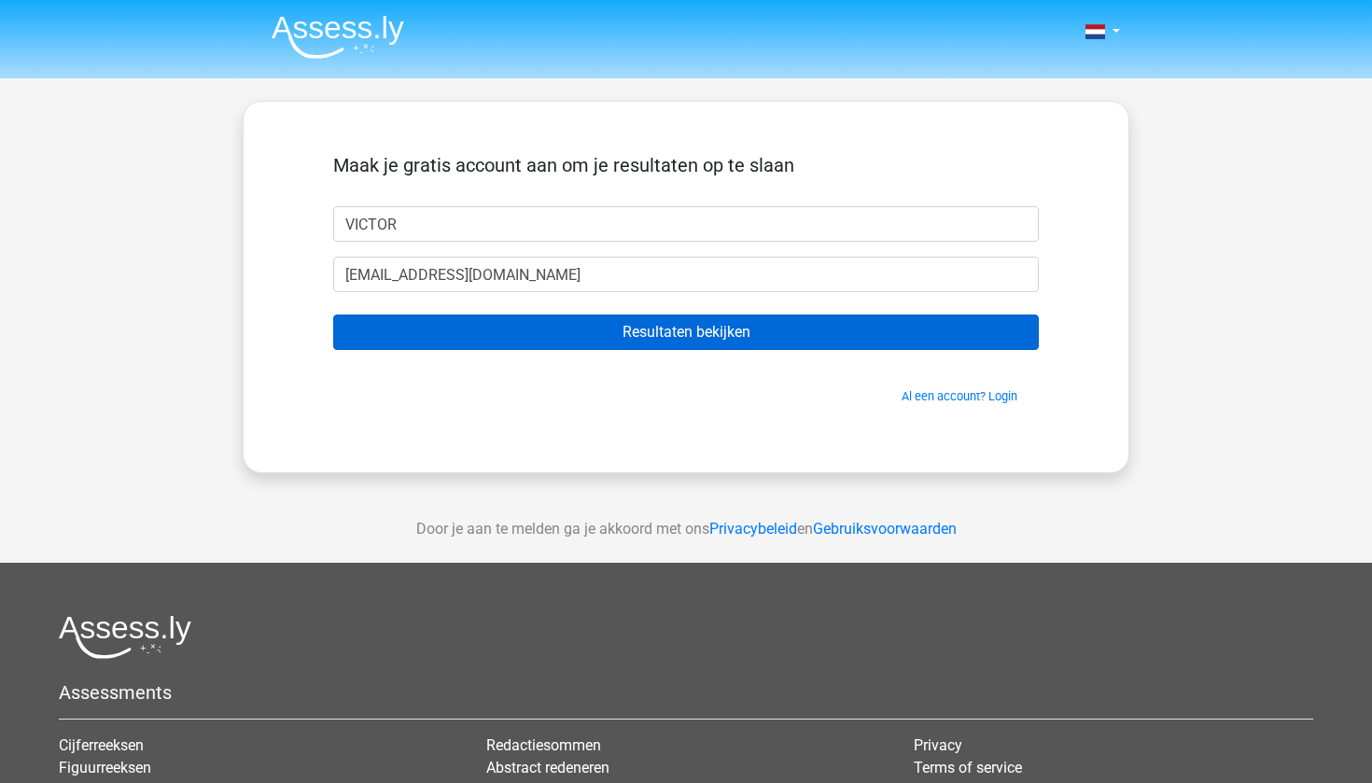
click at [600, 333] on input "Resultaten bekijken" at bounding box center [686, 332] width 706 height 35
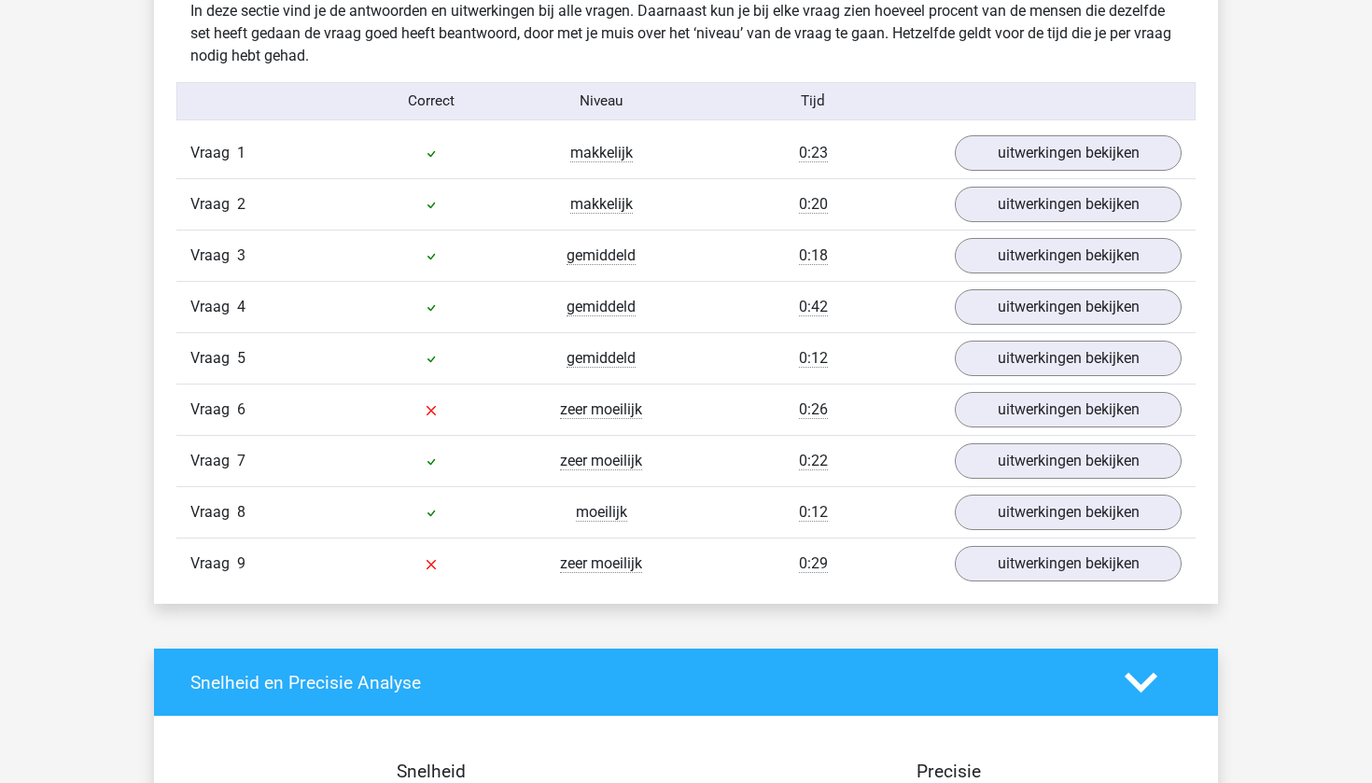
scroll to position [1995, 0]
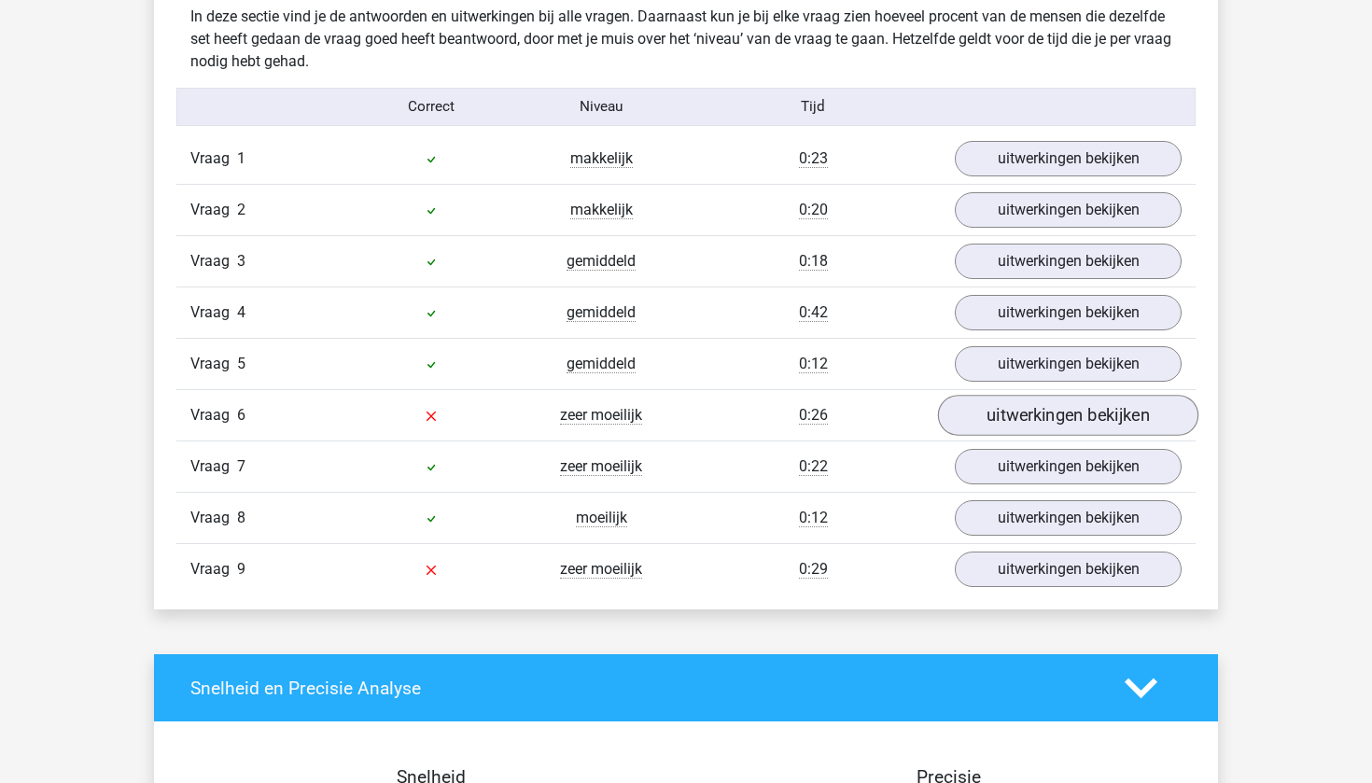
click at [1003, 410] on link "uitwerkingen bekijken" at bounding box center [1068, 416] width 260 height 41
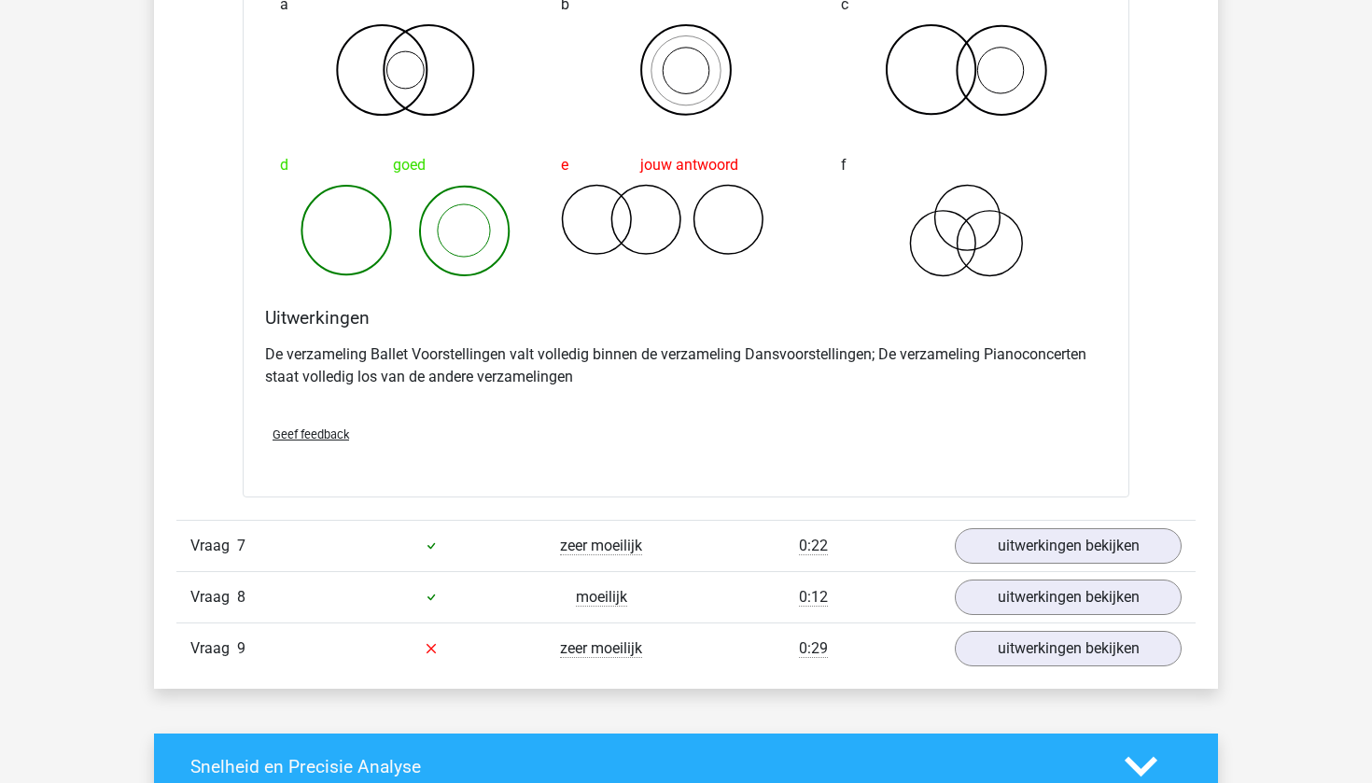
scroll to position [2636, 0]
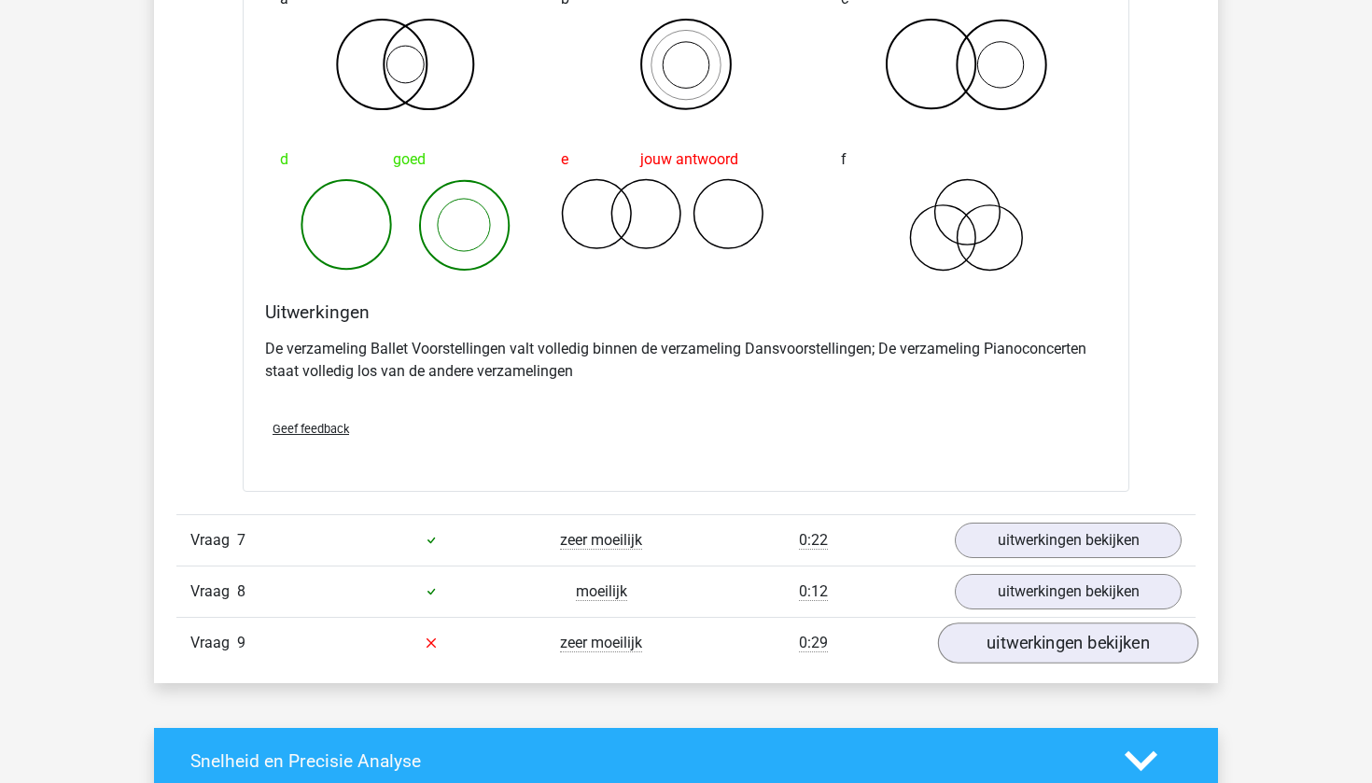
click at [1005, 644] on link "uitwerkingen bekijken" at bounding box center [1068, 643] width 260 height 41
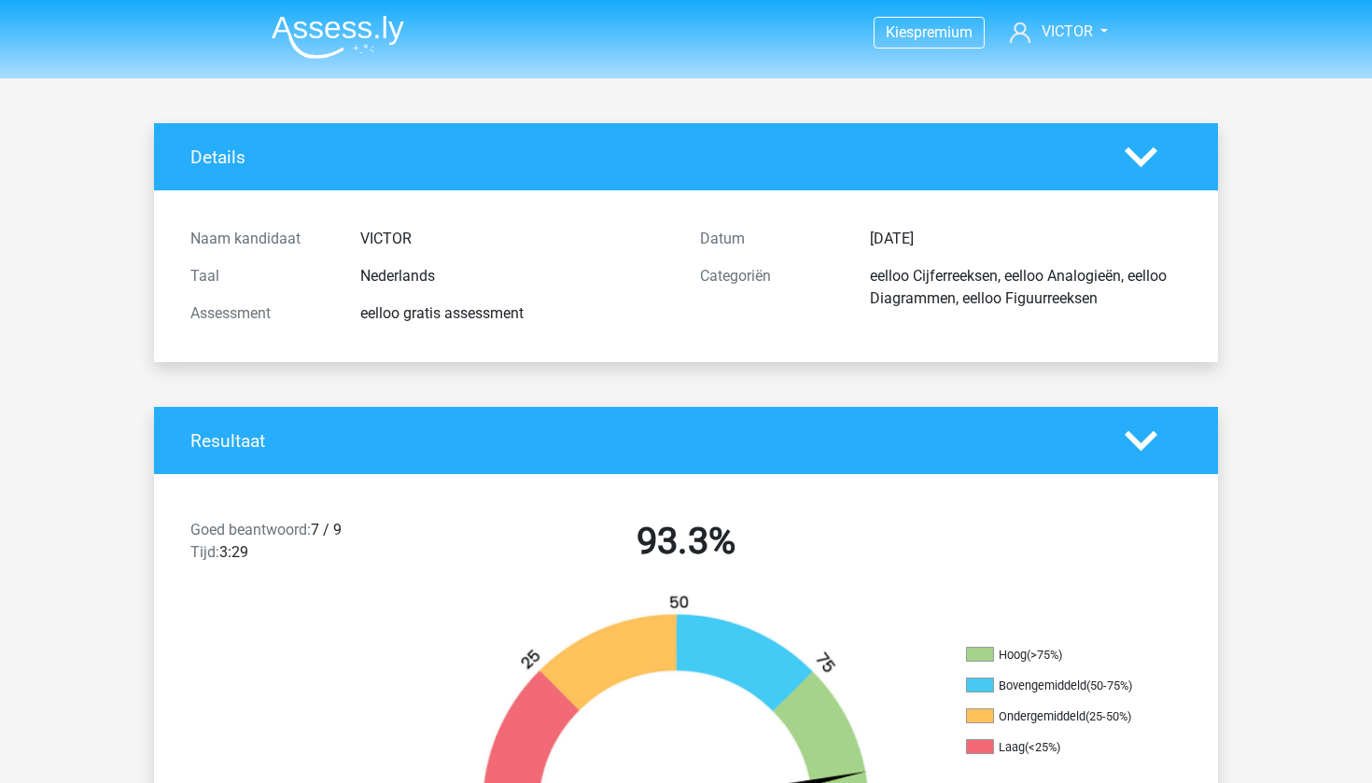
scroll to position [0, 0]
